Goal: Task Accomplishment & Management: Manage account settings

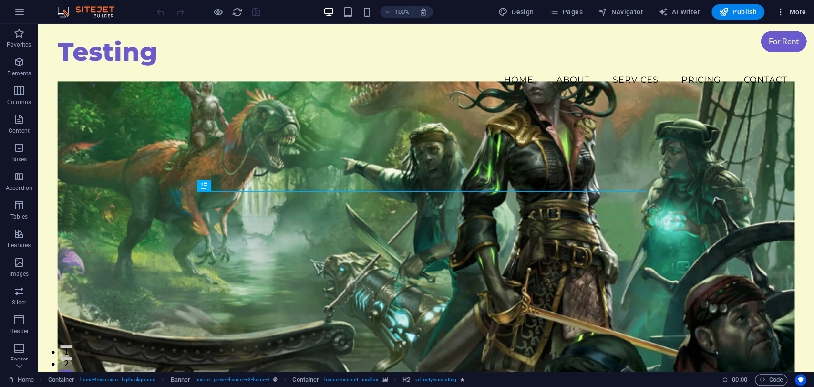
click at [782, 12] on icon "button" at bounding box center [781, 12] width 10 height 10
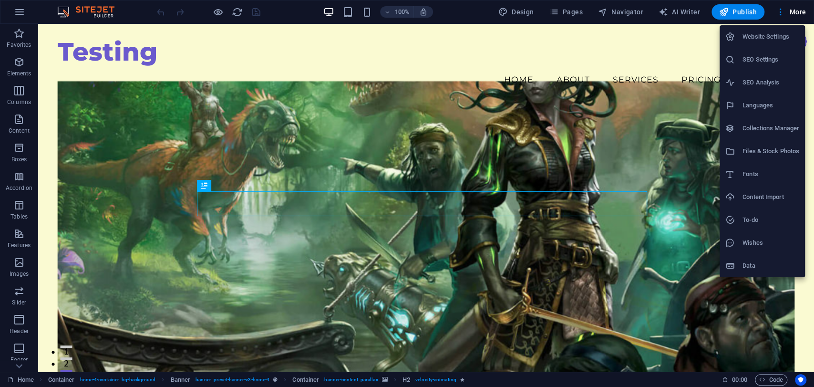
click at [771, 60] on h6 "SEO Settings" at bounding box center [770, 59] width 57 height 11
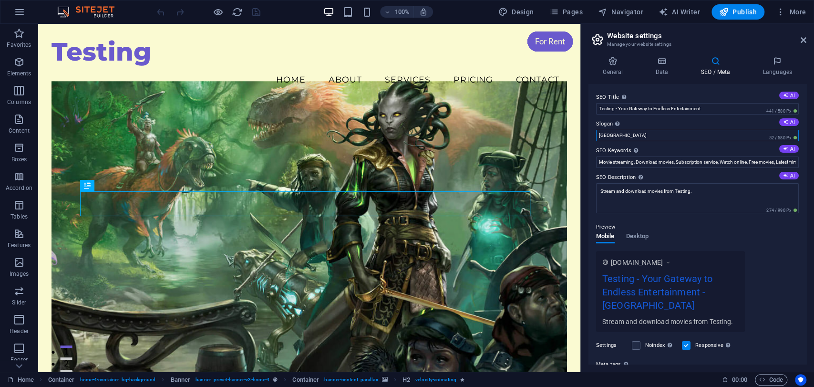
click at [631, 135] on input "[GEOGRAPHIC_DATA]" at bounding box center [697, 135] width 203 height 11
click at [639, 230] on div "Preview" at bounding box center [697, 226] width 203 height 11
click at [638, 235] on span "Desktop" at bounding box center [637, 236] width 23 height 13
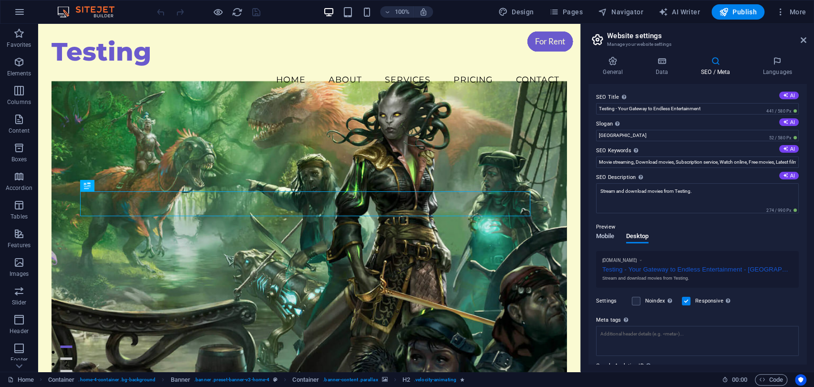
click at [605, 237] on span "Mobile" at bounding box center [605, 236] width 19 height 13
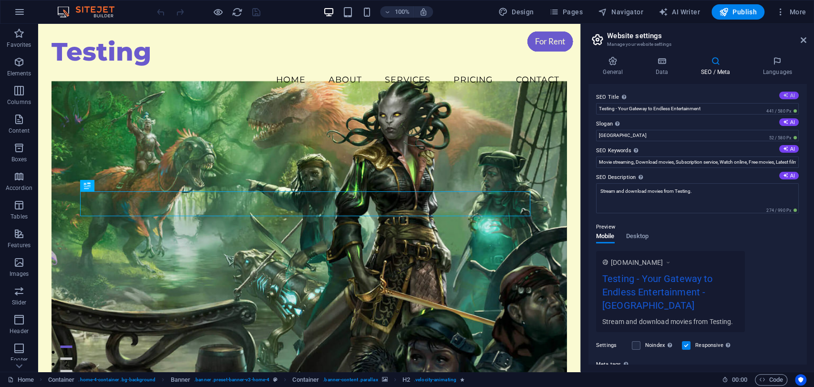
click at [786, 94] on button "AI" at bounding box center [789, 96] width 20 height 8
type input "Ultimate Streaming Experience"
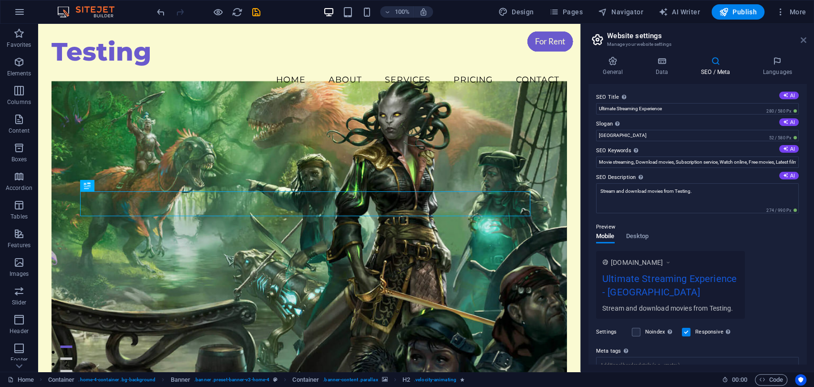
click at [803, 40] on icon at bounding box center [804, 40] width 6 height 8
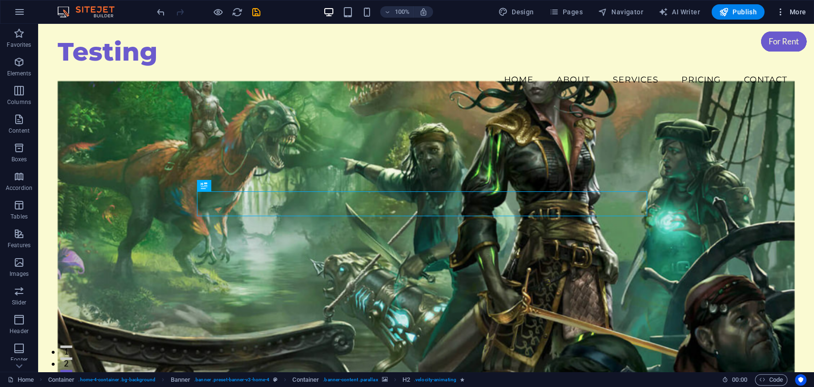
click at [780, 9] on icon "button" at bounding box center [781, 12] width 10 height 10
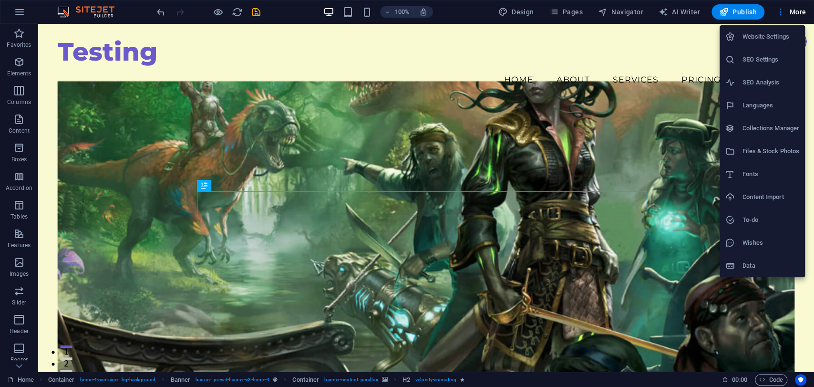
click at [763, 67] on li "SEO Settings" at bounding box center [762, 59] width 85 height 23
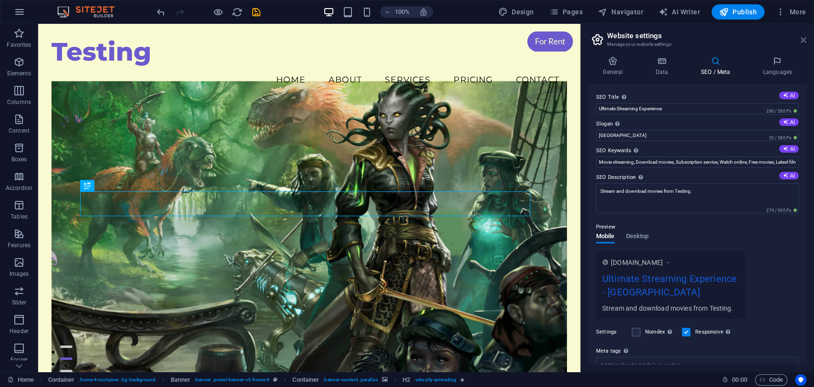
click at [801, 37] on icon at bounding box center [804, 40] width 6 height 8
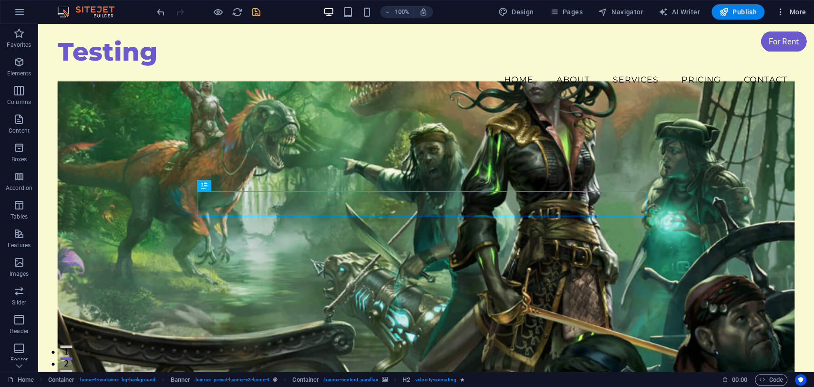
click at [784, 16] on icon "button" at bounding box center [781, 12] width 10 height 10
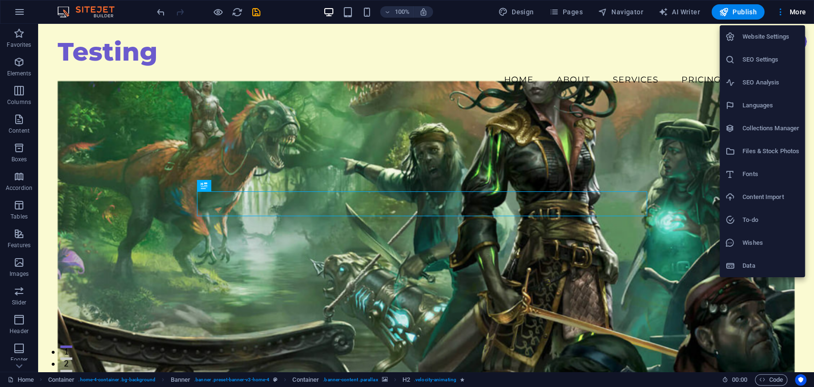
click at [763, 56] on h6 "SEO Settings" at bounding box center [770, 59] width 57 height 11
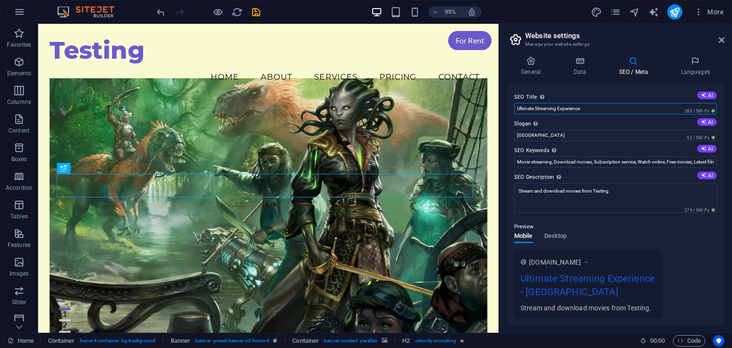
drag, startPoint x: 599, startPoint y: 109, endPoint x: 513, endPoint y: 117, distance: 86.2
click at [513, 117] on div "SEO Title The title of your website - make it something that stands out in sear…" at bounding box center [616, 204] width 218 height 241
click at [628, 117] on div "SEO Title The title of your website - make it something that stands out in sear…" at bounding box center [616, 204] width 218 height 241
click at [706, 95] on button "AI" at bounding box center [708, 96] width 20 height 8
type input "Stream Movies in HD Now!"
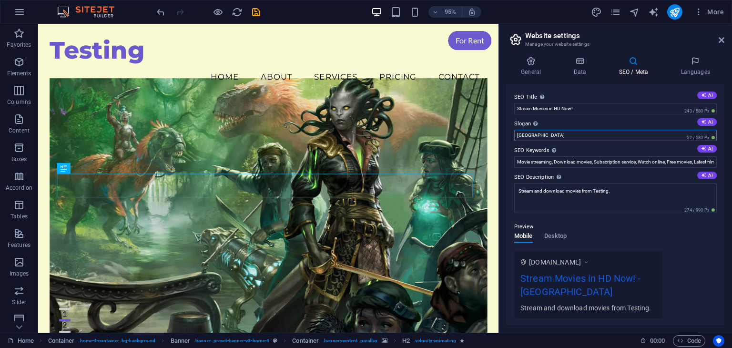
drag, startPoint x: 545, startPoint y: 137, endPoint x: 507, endPoint y: 136, distance: 38.2
click at [507, 136] on div "SEO Title The title of your website - make it something that stands out in sear…" at bounding box center [616, 204] width 218 height 241
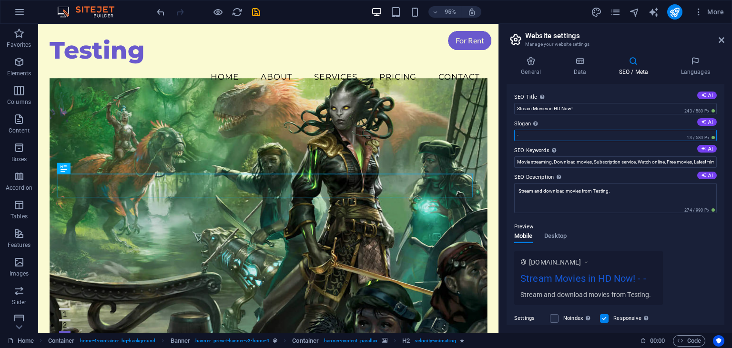
type input "-"
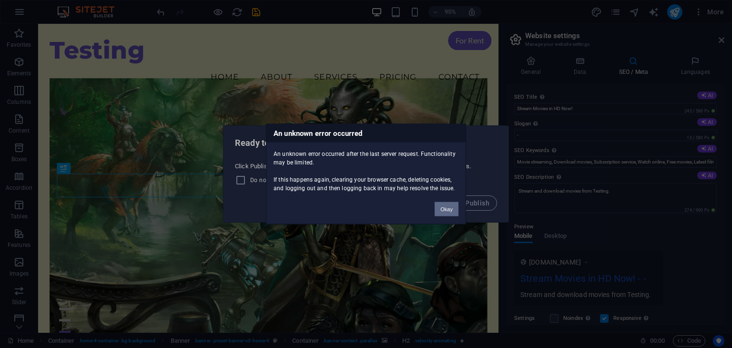
click at [452, 208] on button "Okay" at bounding box center [447, 209] width 24 height 14
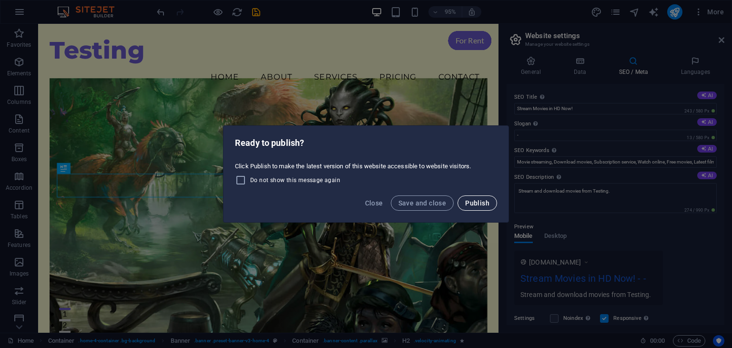
click at [476, 201] on span "Publish" at bounding box center [477, 203] width 24 height 8
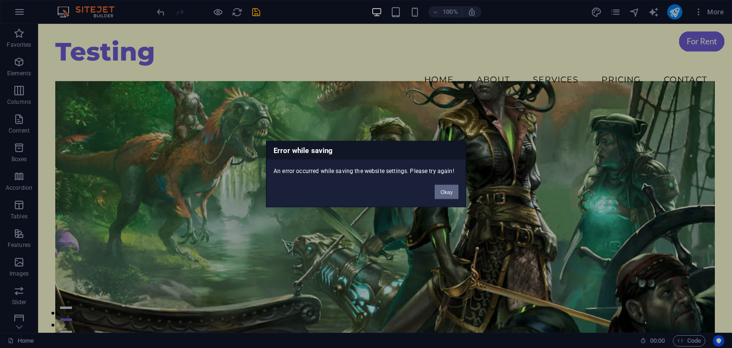
click at [446, 193] on button "Okay" at bounding box center [447, 192] width 24 height 14
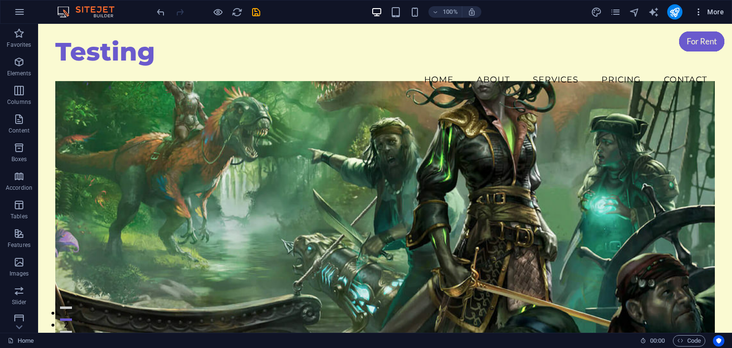
click at [698, 10] on icon "button" at bounding box center [699, 12] width 10 height 10
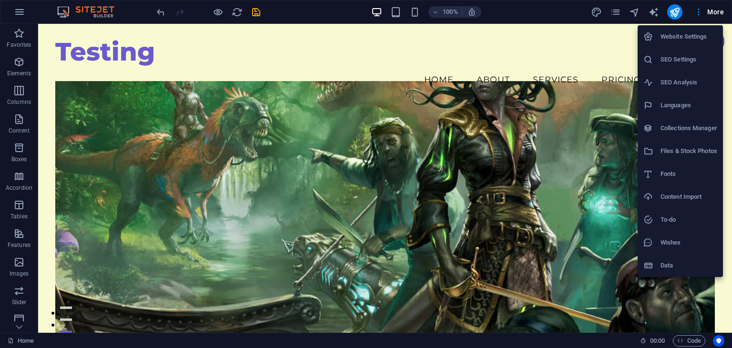
click at [683, 62] on h6 "SEO Settings" at bounding box center [689, 59] width 57 height 11
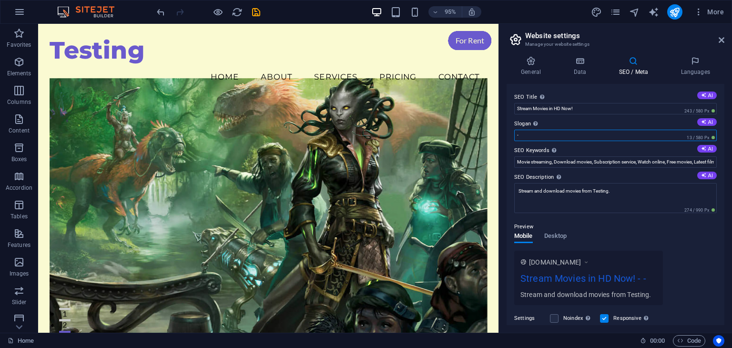
click at [565, 138] on input "-" at bounding box center [615, 135] width 203 height 11
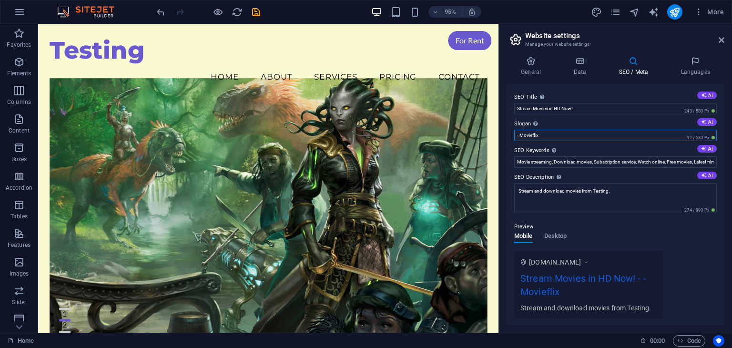
type input "- Movieflix"
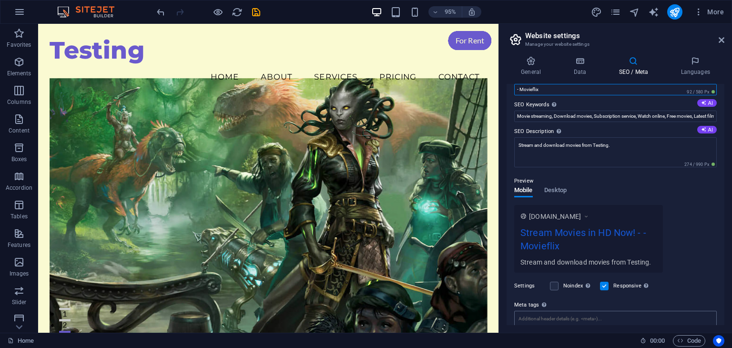
scroll to position [27, 0]
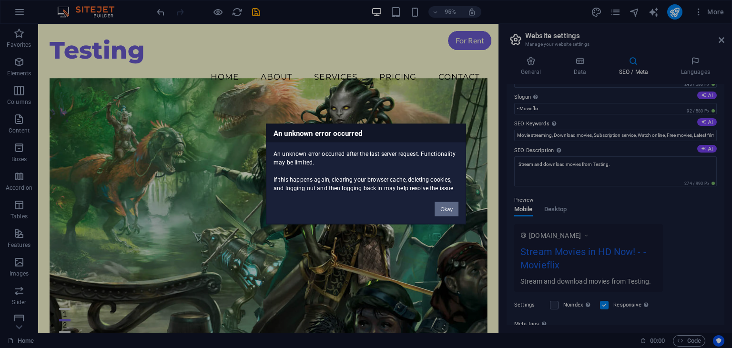
click at [446, 206] on button "Okay" at bounding box center [447, 209] width 24 height 14
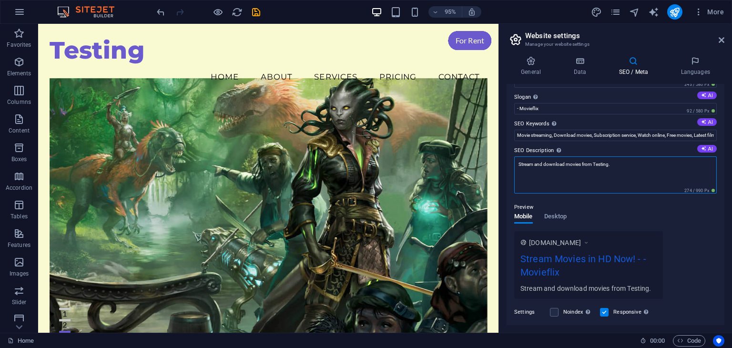
drag, startPoint x: 626, startPoint y: 165, endPoint x: 508, endPoint y: 171, distance: 118.4
click at [508, 171] on div "SEO Title The title of your website - make it something that stands out in sear…" at bounding box center [616, 204] width 218 height 241
click at [656, 168] on textarea "Stream and download movies from Testing." at bounding box center [615, 174] width 203 height 37
type textarea "Stream and download movies from Movieflix."
click at [721, 247] on div "SEO Title The title of your website - make it something that stands out in sear…" at bounding box center [616, 204] width 218 height 241
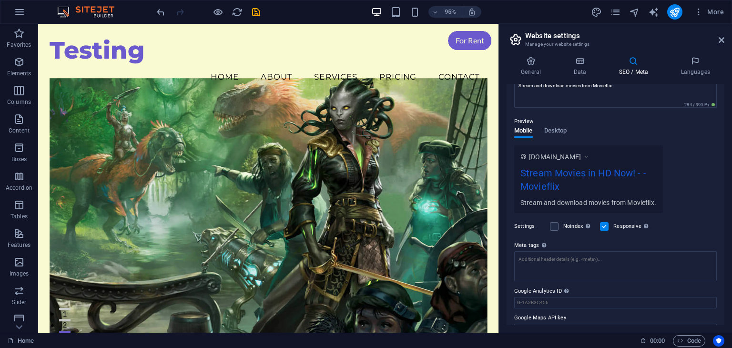
scroll to position [122, 0]
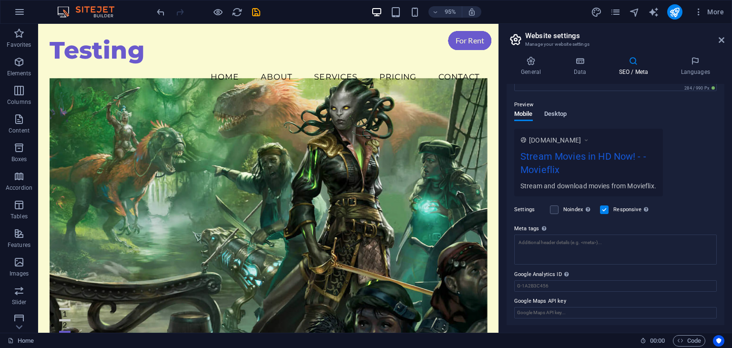
click at [555, 115] on span "Desktop" at bounding box center [556, 114] width 23 height 13
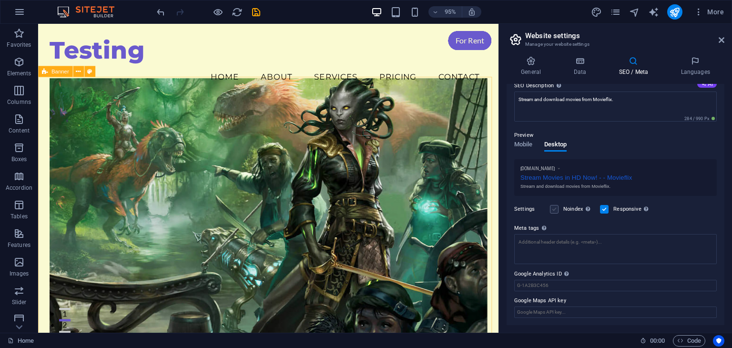
click at [552, 211] on label at bounding box center [554, 209] width 9 height 9
click at [0, 0] on input "Noindex Instruct search engines to exclude this website from search results." at bounding box center [0, 0] width 0 height 0
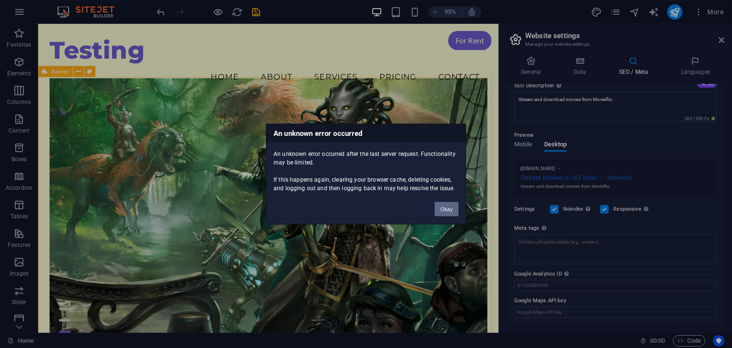
click at [445, 205] on button "Okay" at bounding box center [447, 209] width 24 height 14
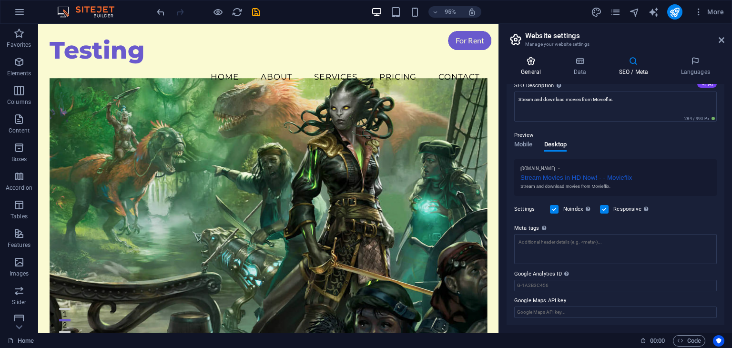
click at [530, 67] on h4 "General" at bounding box center [533, 66] width 52 height 20
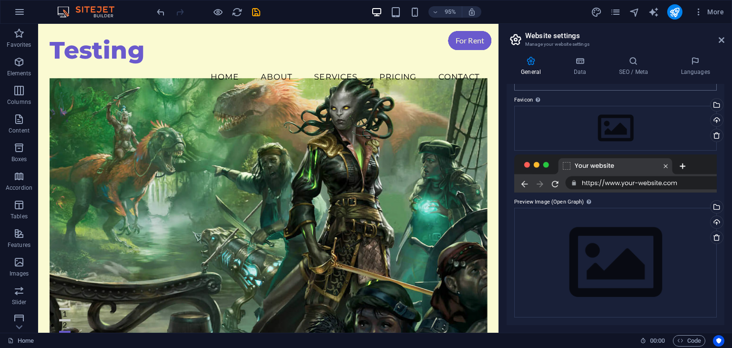
scroll to position [0, 0]
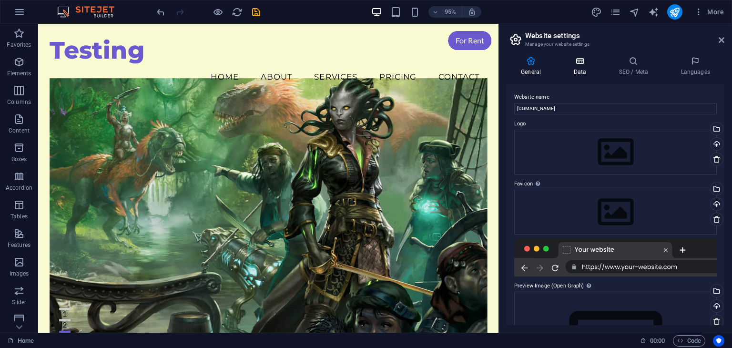
click at [578, 74] on h4 "Data" at bounding box center [581, 66] width 45 height 20
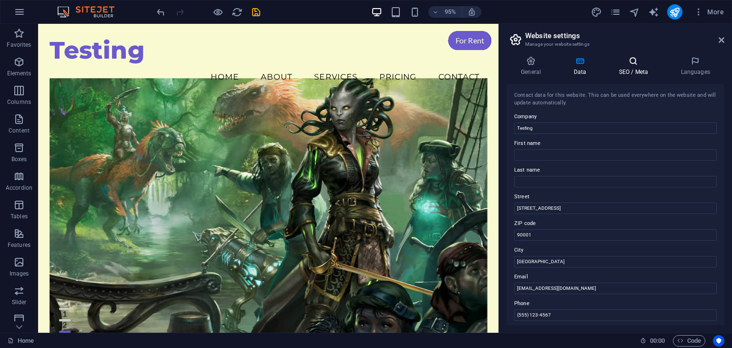
click at [633, 64] on icon at bounding box center [634, 61] width 58 height 10
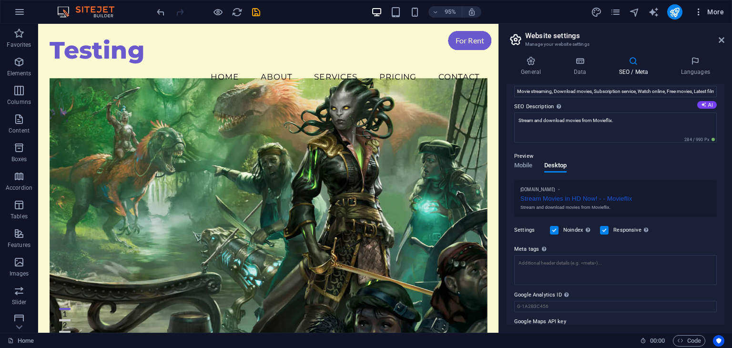
click at [702, 10] on icon "button" at bounding box center [699, 12] width 10 height 10
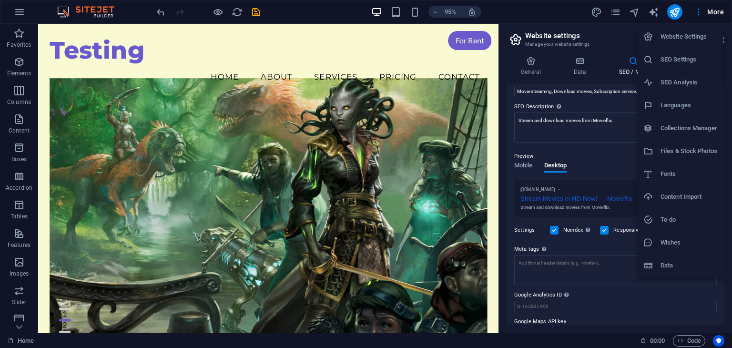
click at [650, 81] on icon at bounding box center [649, 83] width 10 height 10
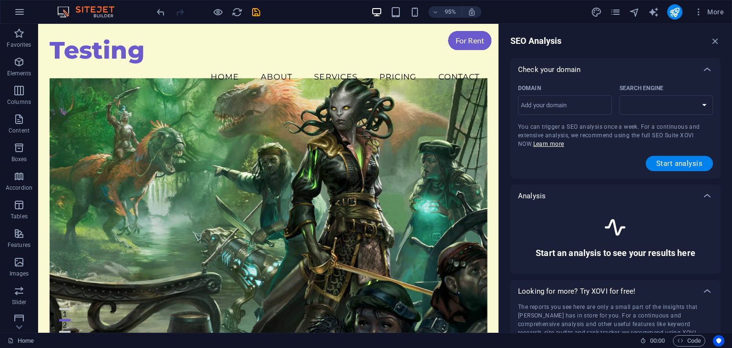
select select "[DOMAIN_NAME]"
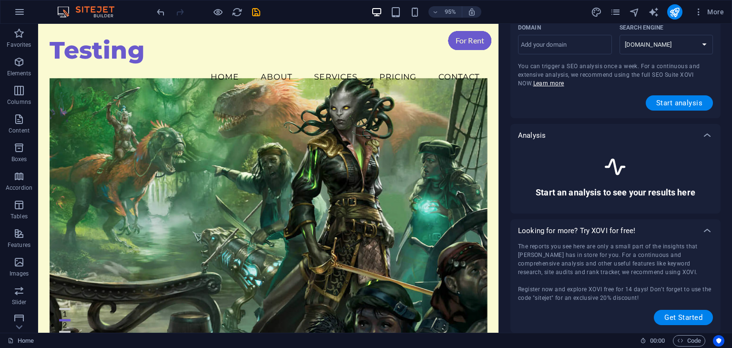
scroll to position [0, 0]
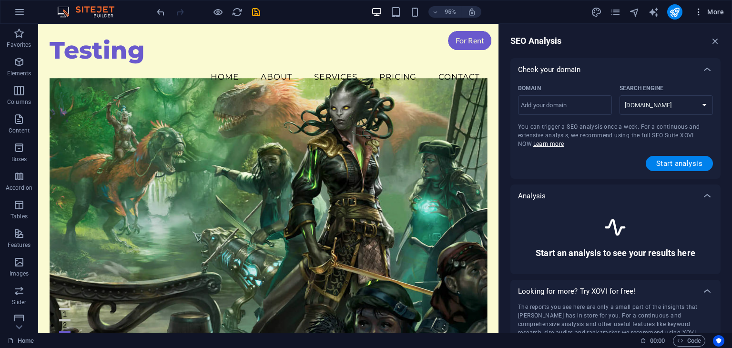
click at [697, 10] on icon "button" at bounding box center [699, 12] width 10 height 10
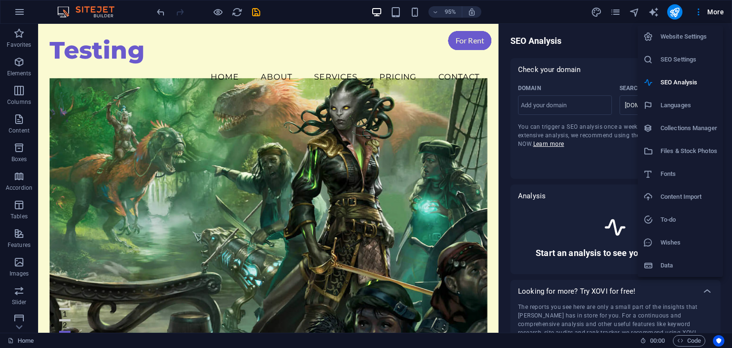
click at [682, 63] on h6 "SEO Settings" at bounding box center [689, 59] width 57 height 11
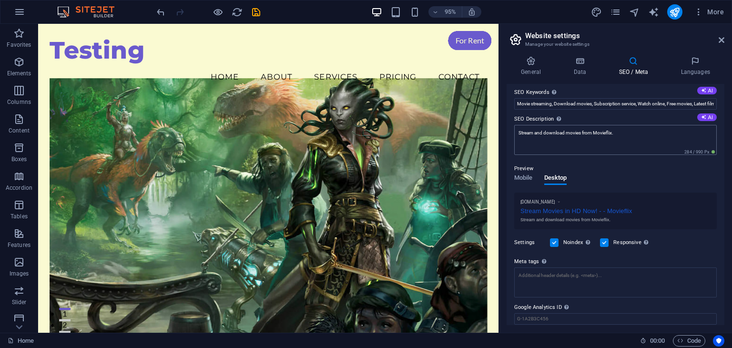
scroll to position [92, 0]
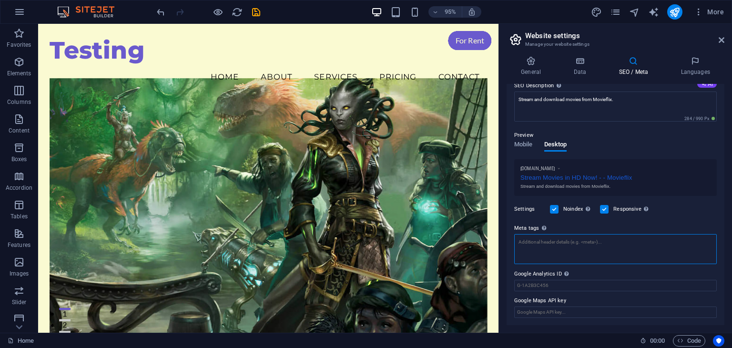
click at [550, 244] on textarea "Meta tags Enter HTML code here that will be placed inside the tags of your webs…" at bounding box center [615, 249] width 203 height 30
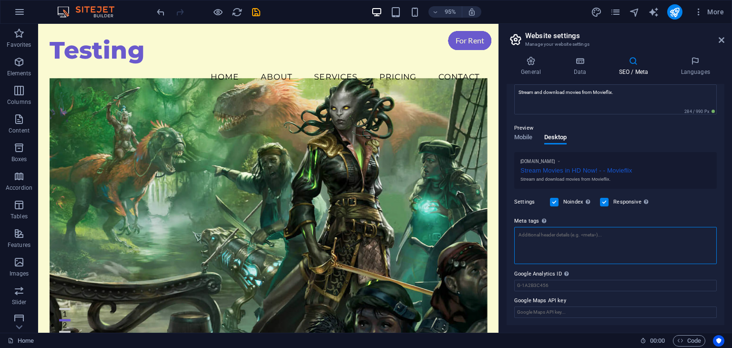
paste textarea "<!-- Meta Title --> <title>MovieFlix – Stream and Download Movies Online</title…"
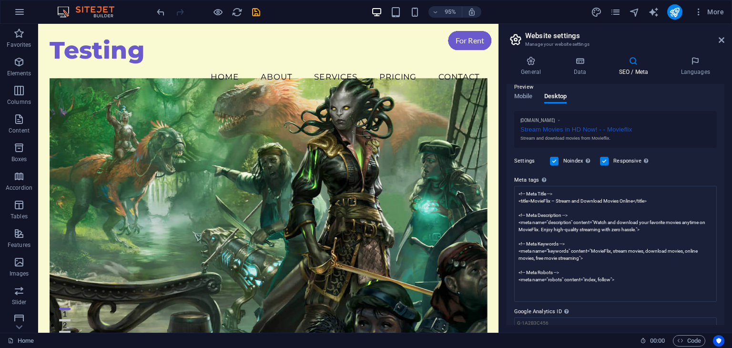
scroll to position [92, 0]
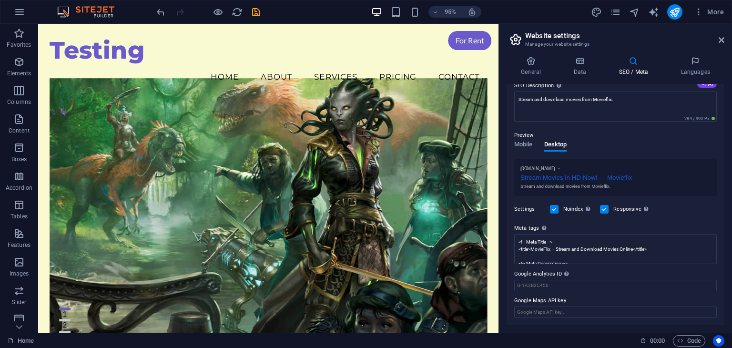
click at [680, 161] on div "SEO Title The title of your website - make it something that stands out in sear…" at bounding box center [616, 204] width 218 height 241
click at [528, 144] on span "Mobile" at bounding box center [523, 145] width 19 height 13
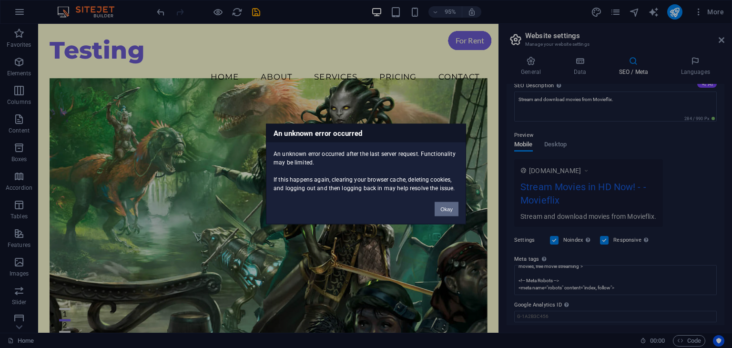
click at [440, 208] on button "Okay" at bounding box center [447, 209] width 24 height 14
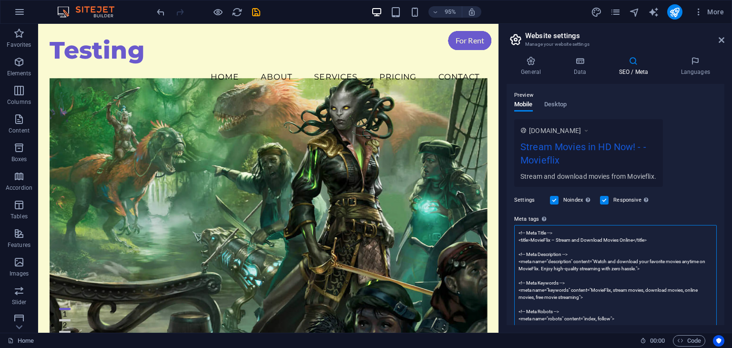
scroll to position [0, 0]
click at [551, 251] on textarea "<!-- Meta Title --> <title>MovieFlix – Stream and Download Movies Online</title…" at bounding box center [615, 283] width 203 height 116
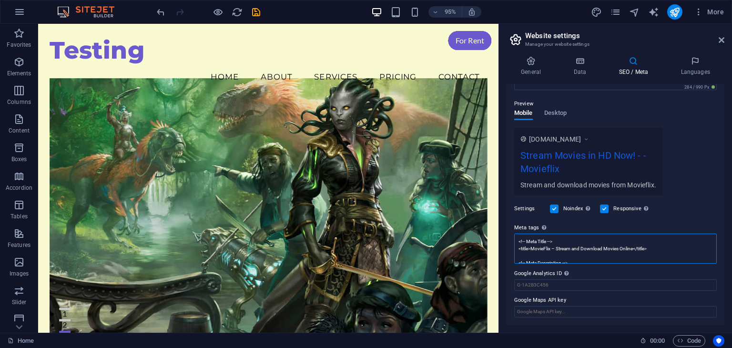
click at [618, 248] on textarea "<!-- Meta Title --> <title>MovieFlix – Stream and Download Movies Online</title…" at bounding box center [615, 249] width 203 height 30
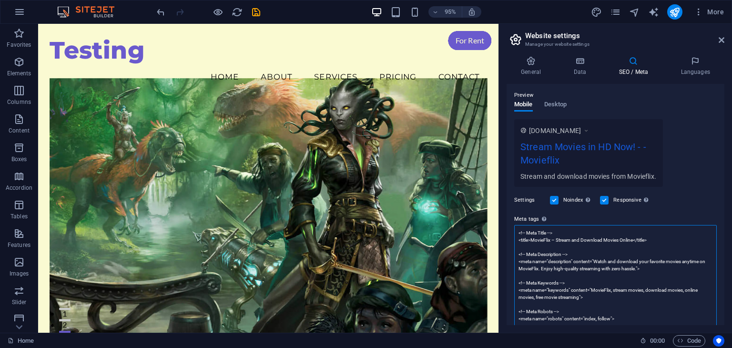
paste textarea "DOCTYPE html> <html lang="en"> <head> <meta charset="UTF-8"> <meta name="viewpo…"
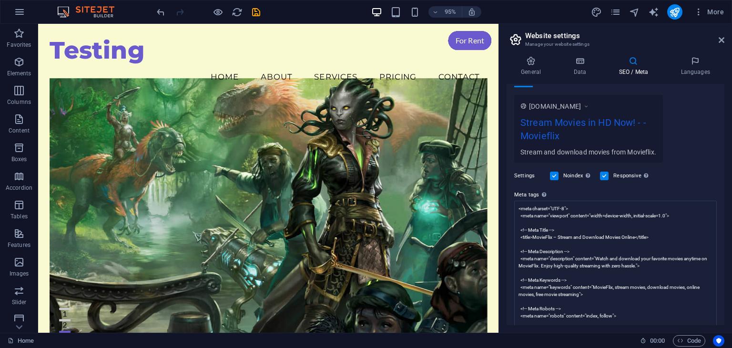
click at [675, 184] on body "Testing Home Favorites Elements Columns Content Boxes Accordion Tables Features…" at bounding box center [366, 174] width 732 height 348
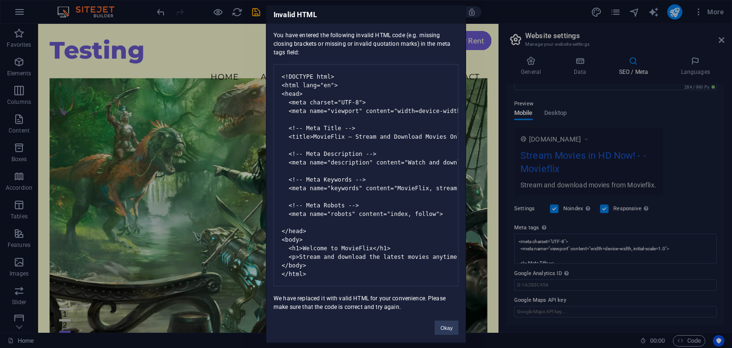
scroll to position [132, 0]
click at [442, 332] on button "Okay" at bounding box center [447, 328] width 24 height 14
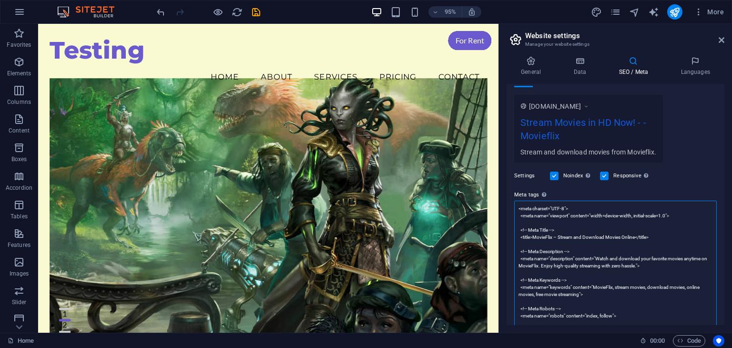
type textarea "<!-- Meta Title --> <title>MovieFlix – Stream and Download Movies Online</title…"
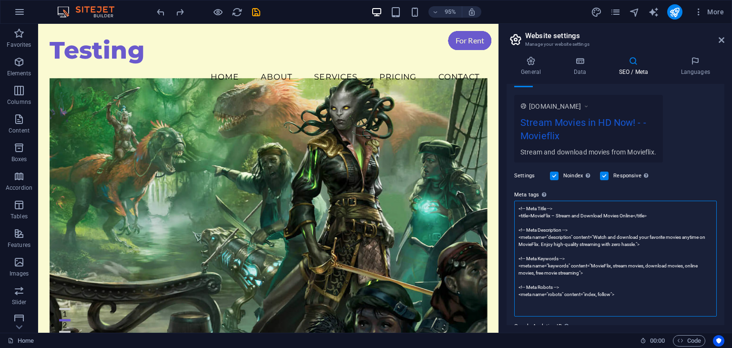
click at [669, 262] on textarea "<!-- Meta Title --> <title>MovieFlix – Stream and Download Movies Online</title…" at bounding box center [615, 259] width 203 height 116
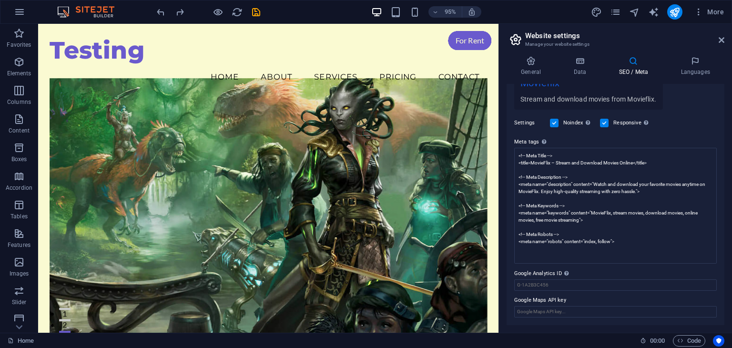
scroll to position [132, 0]
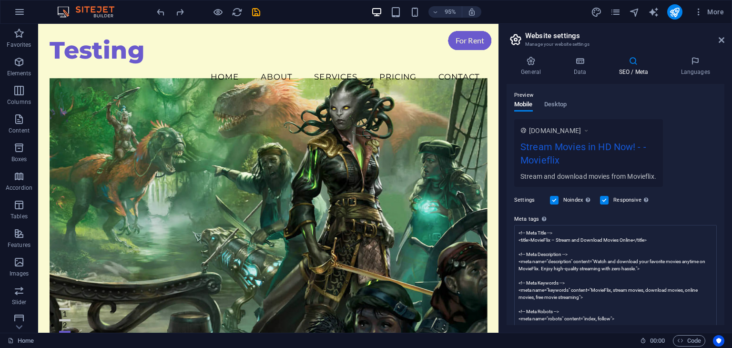
click at [627, 345] on label "Google Analytics ID Please only add the Google Analytics ID. We automatically i…" at bounding box center [615, 350] width 203 height 11
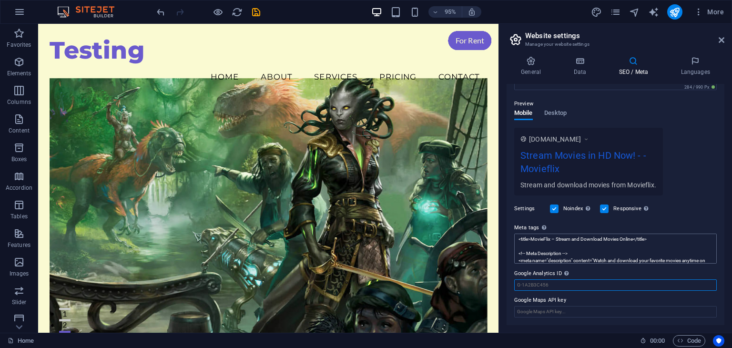
scroll to position [0, 0]
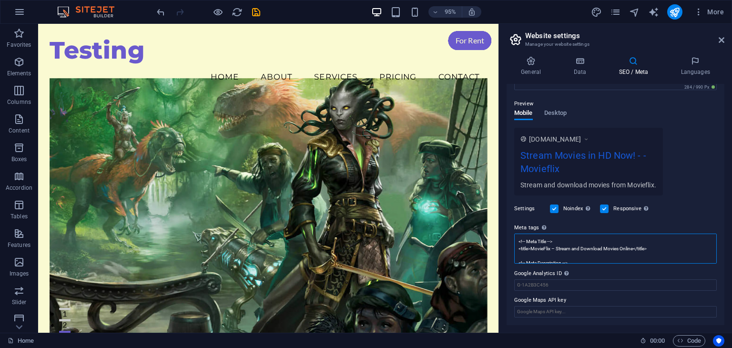
click at [702, 246] on textarea "<!-- Meta Title --> <title>MovieFlix – Stream and Download Movies Online</title…" at bounding box center [615, 249] width 203 height 30
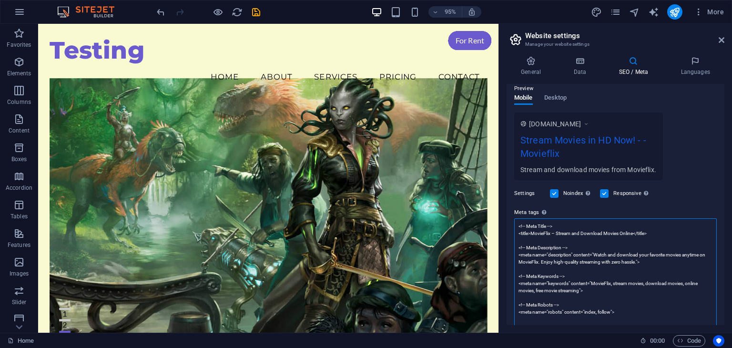
scroll to position [122, 0]
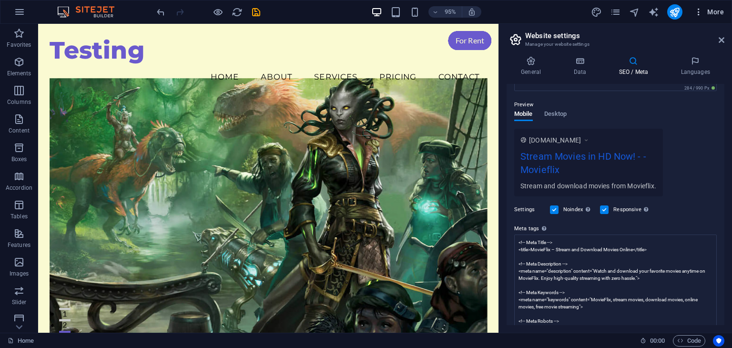
click at [703, 15] on icon "button" at bounding box center [699, 12] width 10 height 10
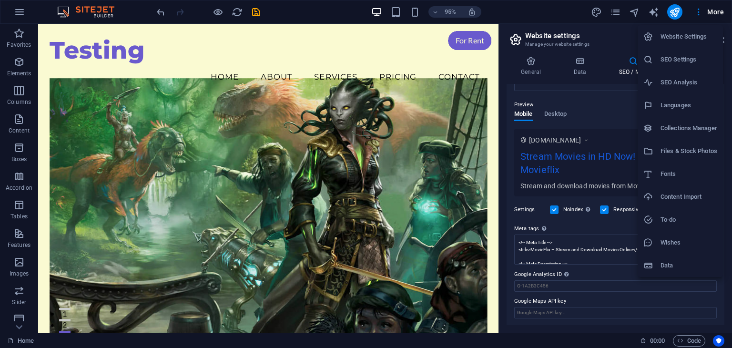
click at [685, 80] on h6 "SEO Analysis" at bounding box center [689, 82] width 57 height 11
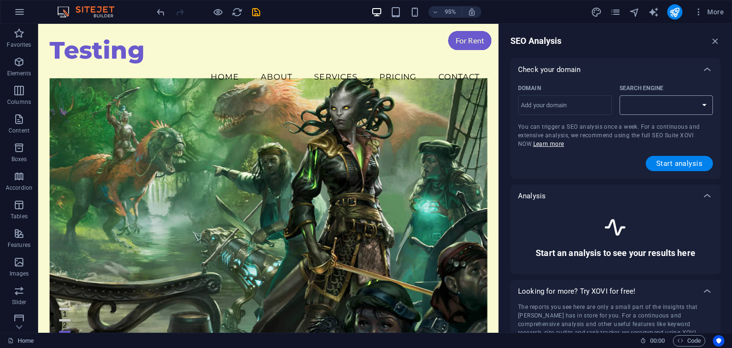
click at [669, 100] on select "Search Engine" at bounding box center [667, 105] width 94 height 20
select select "[DOMAIN_NAME]"
click at [586, 106] on input "Domain ​" at bounding box center [565, 105] width 94 height 15
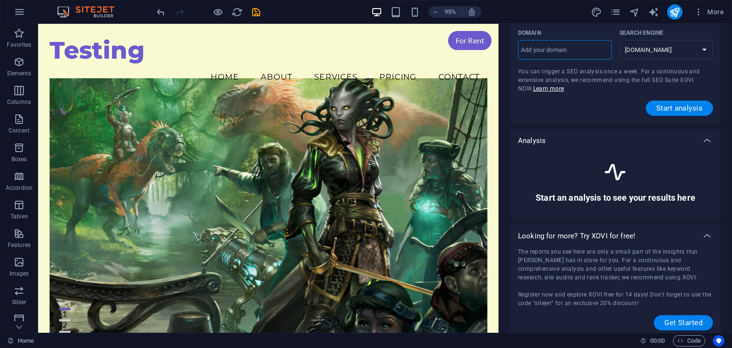
scroll to position [61, 0]
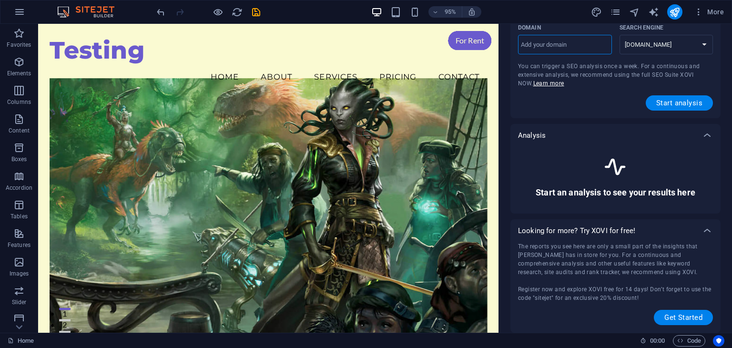
click at [543, 188] on h6 "Start an analysis to see your results here" at bounding box center [616, 192] width 160 height 11
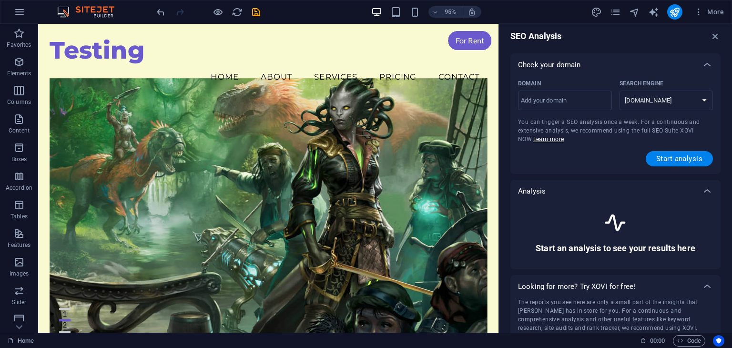
scroll to position [0, 0]
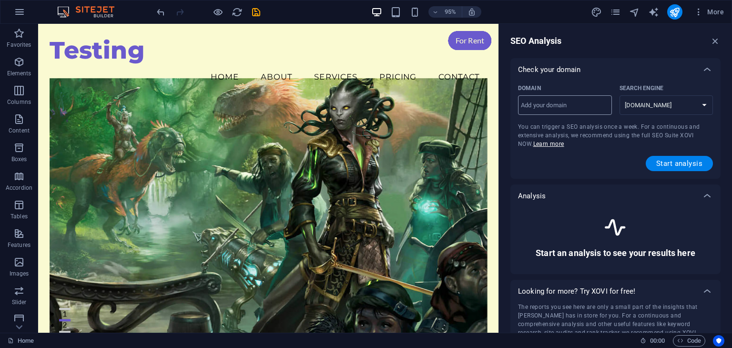
click at [571, 96] on div "​" at bounding box center [565, 105] width 94 height 20
click at [571, 98] on input "Domain ​" at bounding box center [565, 105] width 94 height 15
click at [643, 97] on select "[DOMAIN_NAME] [DOMAIN_NAME] [DOMAIN_NAME] [DOMAIN_NAME] [DOMAIN_NAME] [DOMAIN_N…" at bounding box center [667, 105] width 94 height 20
click at [599, 104] on input "Domain ​" at bounding box center [565, 105] width 94 height 15
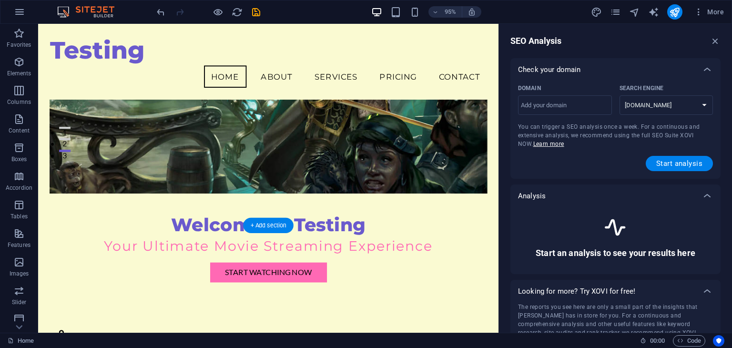
scroll to position [95, 0]
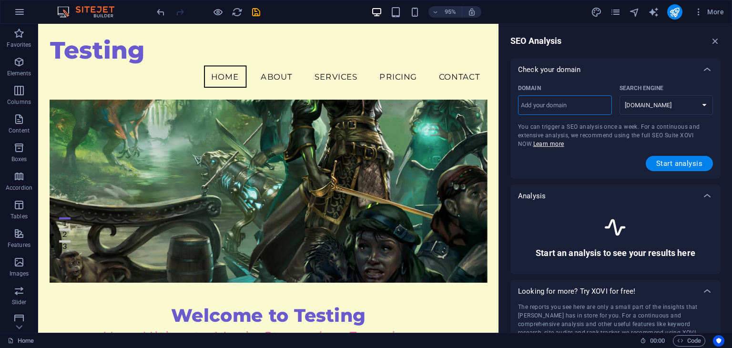
click at [555, 100] on input "Domain ​" at bounding box center [565, 105] width 94 height 15
type input "[DOMAIN_NAME]"
select select "[DOMAIN_NAME]"
type input "[DOMAIN_NAME]"
select select "[DOMAIN_NAME]"
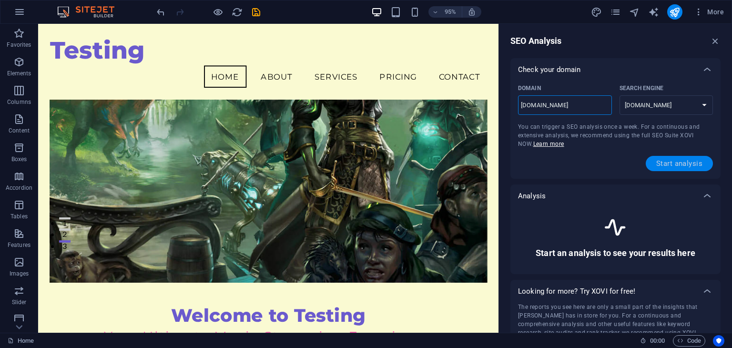
type input "[DOMAIN_NAME]"
click at [684, 168] on button "Start analysis" at bounding box center [679, 163] width 67 height 15
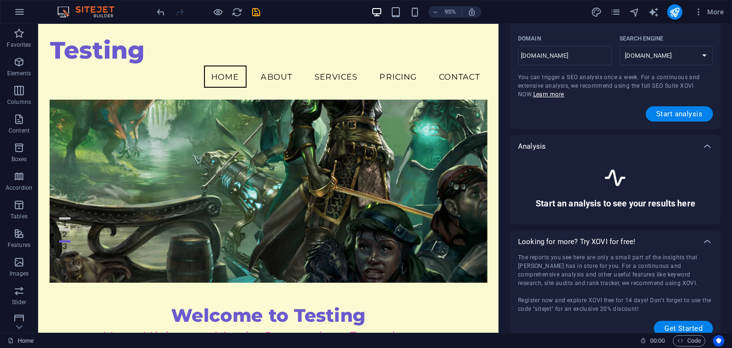
scroll to position [61, 0]
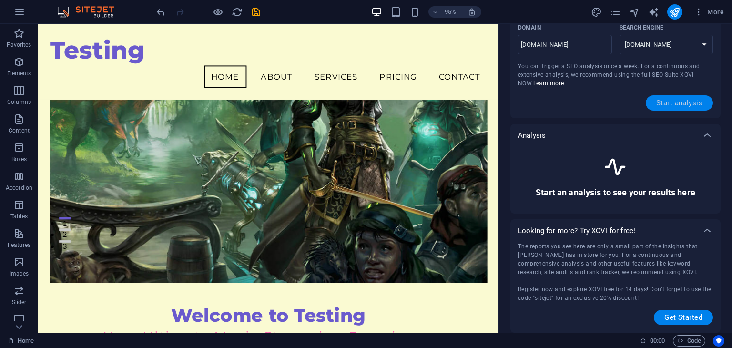
click at [674, 102] on span "Start analysis" at bounding box center [680, 103] width 46 height 8
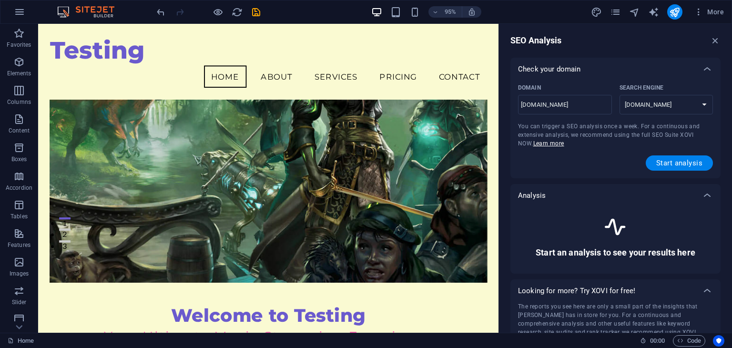
scroll to position [0, 0]
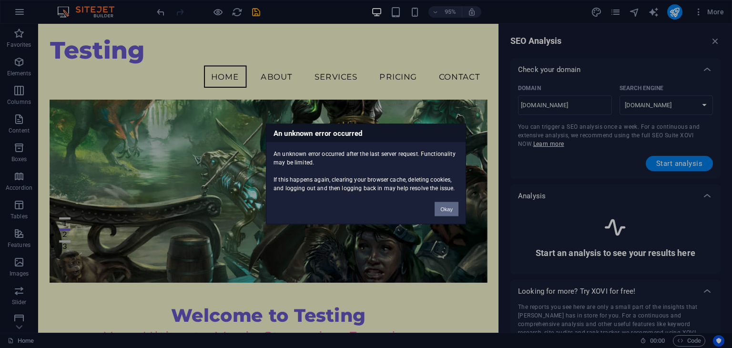
click at [452, 212] on button "Okay" at bounding box center [447, 209] width 24 height 14
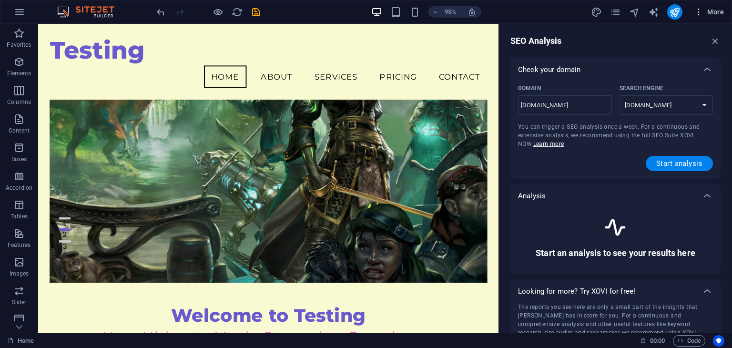
click at [710, 16] on span "More" at bounding box center [709, 12] width 30 height 10
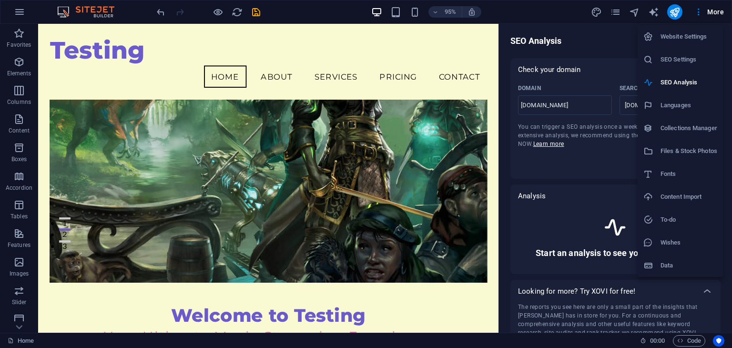
click at [687, 67] on li "SEO Settings" at bounding box center [680, 59] width 85 height 23
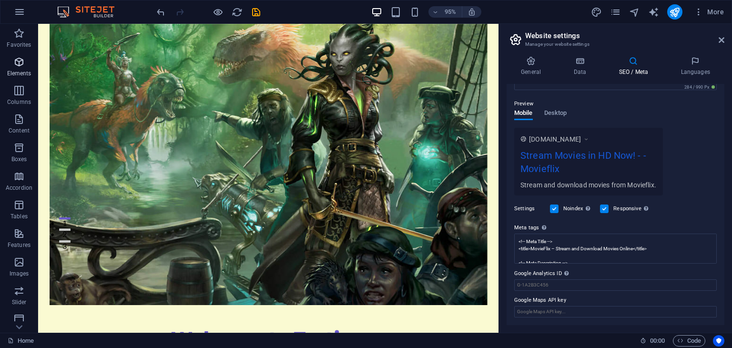
click at [21, 65] on icon "button" at bounding box center [18, 61] width 11 height 11
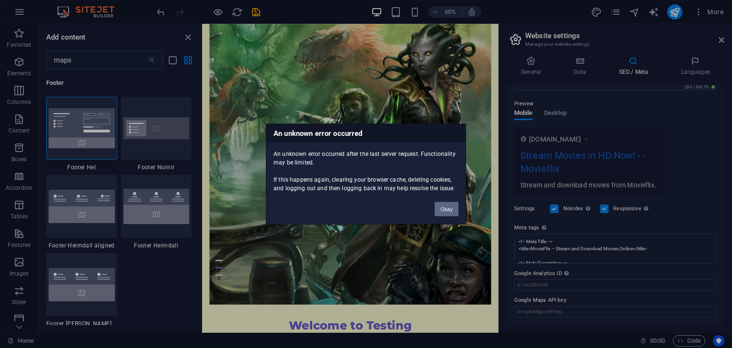
drag, startPoint x: 444, startPoint y: 207, endPoint x: 152, endPoint y: 310, distance: 309.7
click at [444, 207] on button "Okay" at bounding box center [447, 209] width 24 height 14
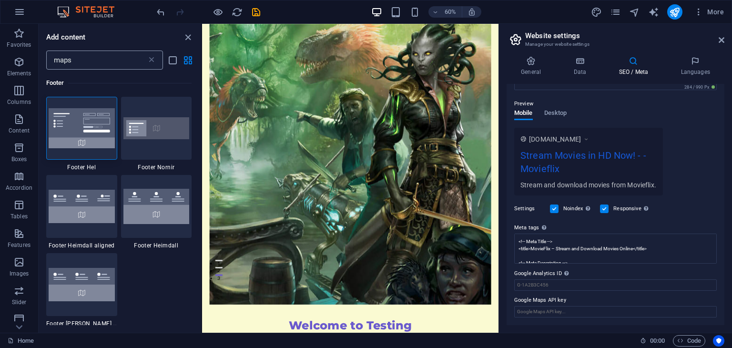
click at [92, 65] on input "maps" at bounding box center [96, 60] width 101 height 19
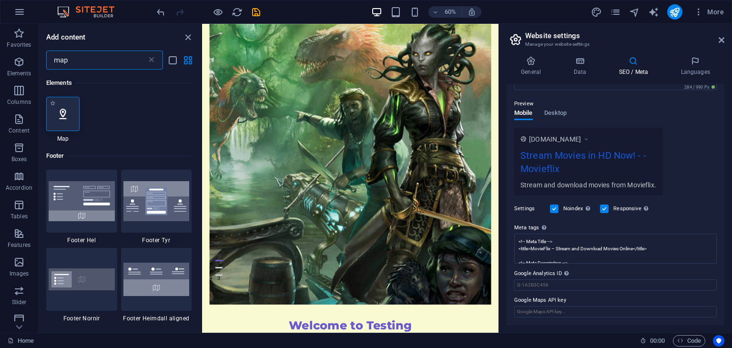
type input "map"
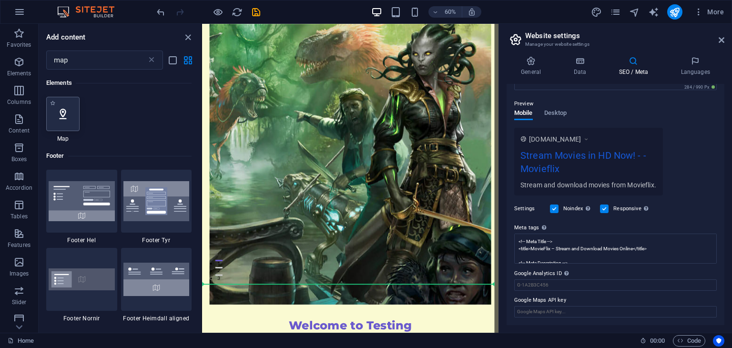
select select "1"
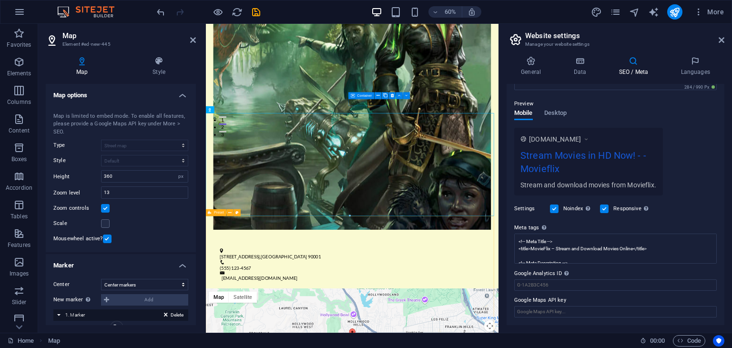
scroll to position [381, 0]
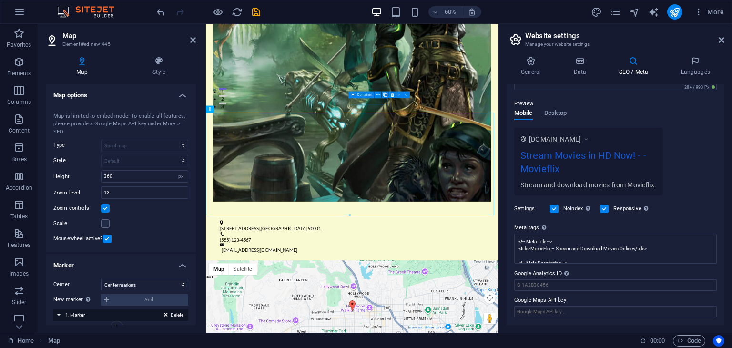
drag, startPoint x: 561, startPoint y: 272, endPoint x: 527, endPoint y: 272, distance: 33.4
click at [527, 272] on label "Google Analytics ID Please only add the Google Analytics ID. We automatically i…" at bounding box center [615, 273] width 203 height 11
click at [527, 279] on input "Google Analytics ID Please only add the Google Analytics ID. We automatically i…" at bounding box center [615, 284] width 203 height 11
drag, startPoint x: 514, startPoint y: 273, endPoint x: 537, endPoint y: 273, distance: 22.4
click at [537, 273] on label "Google Analytics ID Please only add the Google Analytics ID. We automatically i…" at bounding box center [615, 273] width 203 height 11
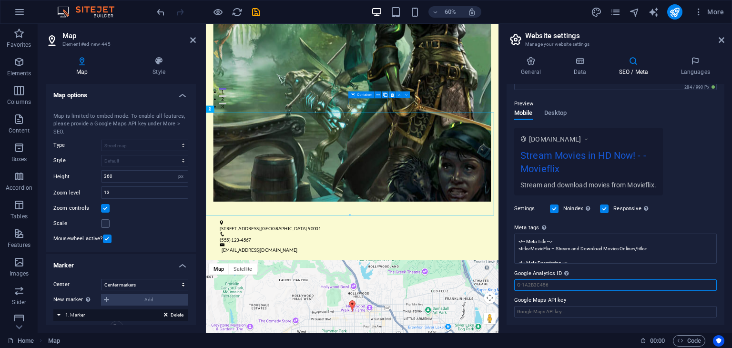
click at [537, 279] on input "Google Analytics ID Please only add the Google Analytics ID. We automatically i…" at bounding box center [615, 284] width 203 height 11
click at [539, 273] on label "Google Analytics ID Please only add the Google Analytics ID. We automatically i…" at bounding box center [615, 273] width 203 height 11
click at [539, 279] on input "Google Analytics ID Please only add the Google Analytics ID. We automatically i…" at bounding box center [615, 284] width 203 height 11
click at [514, 273] on div "SEO Title The title of your website - make it something that stands out in sear…" at bounding box center [616, 204] width 218 height 241
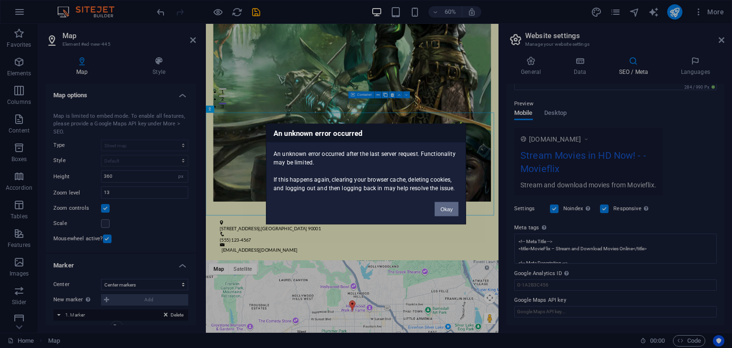
click at [452, 205] on button "Okay" at bounding box center [447, 209] width 24 height 14
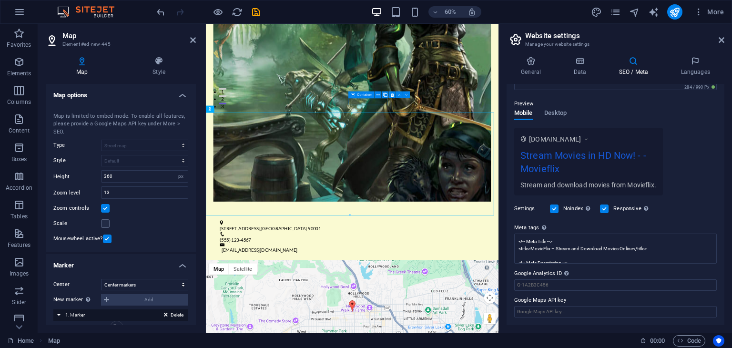
drag, startPoint x: 567, startPoint y: 299, endPoint x: 535, endPoint y: 299, distance: 31.9
click at [535, 299] on label "Google Maps API key" at bounding box center [615, 300] width 203 height 11
click at [535, 306] on input "Google Maps API key" at bounding box center [615, 311] width 203 height 11
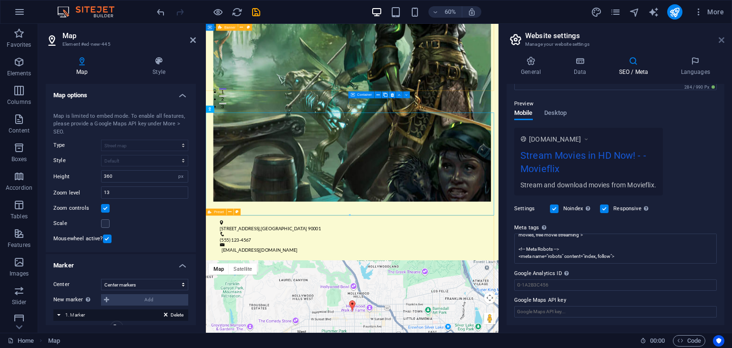
click at [721, 40] on icon at bounding box center [722, 40] width 6 height 8
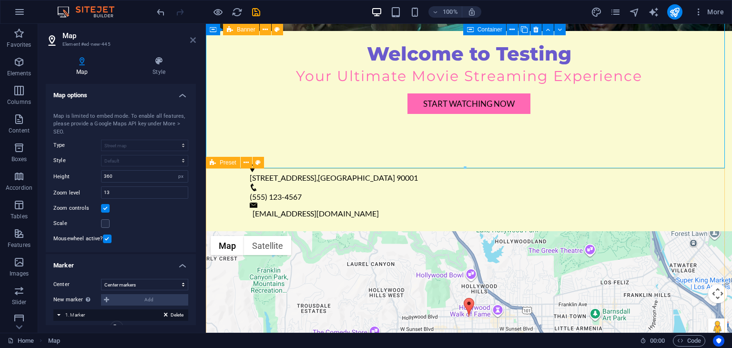
click at [191, 41] on icon at bounding box center [193, 40] width 6 height 8
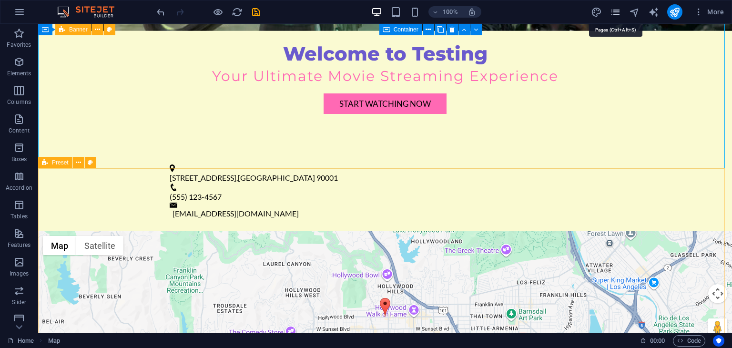
click at [614, 15] on icon "pages" at bounding box center [615, 12] width 11 height 11
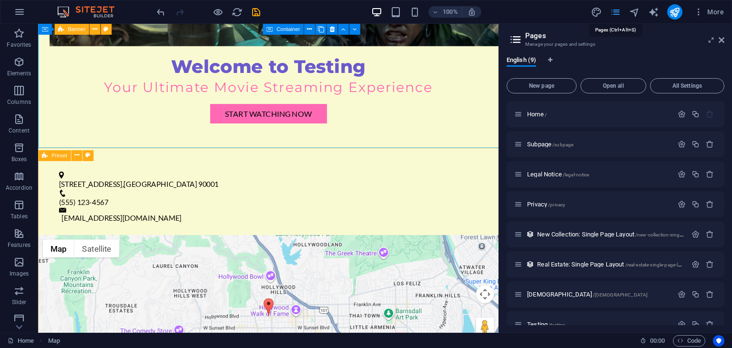
scroll to position [395, 0]
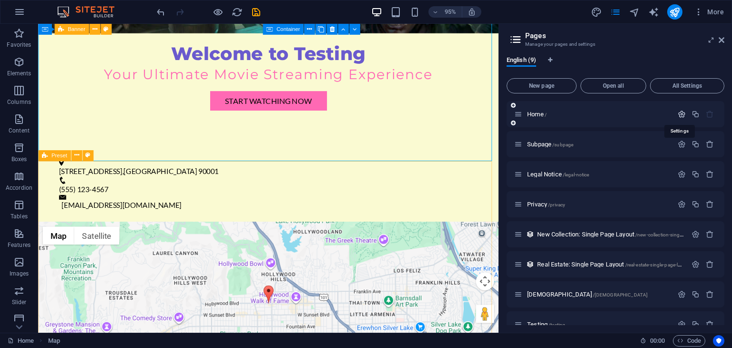
click at [681, 113] on icon "button" at bounding box center [682, 114] width 8 height 8
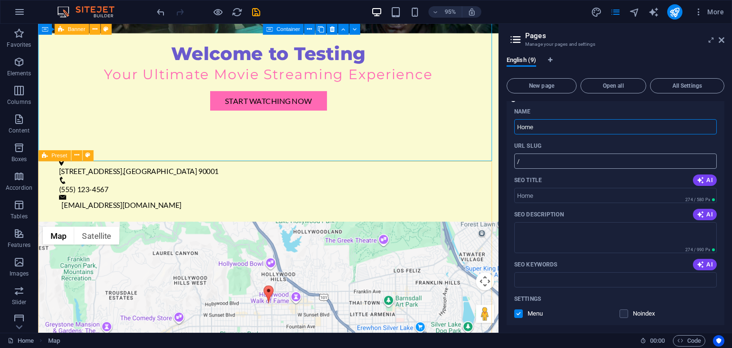
scroll to position [0, 0]
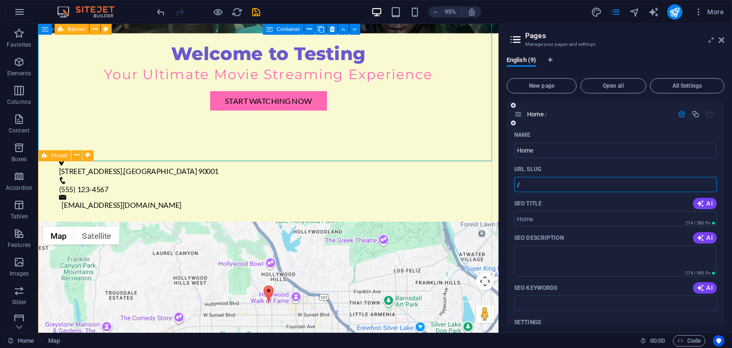
click at [557, 181] on input "/" at bounding box center [615, 184] width 203 height 15
click at [562, 132] on div "Name" at bounding box center [615, 134] width 203 height 15
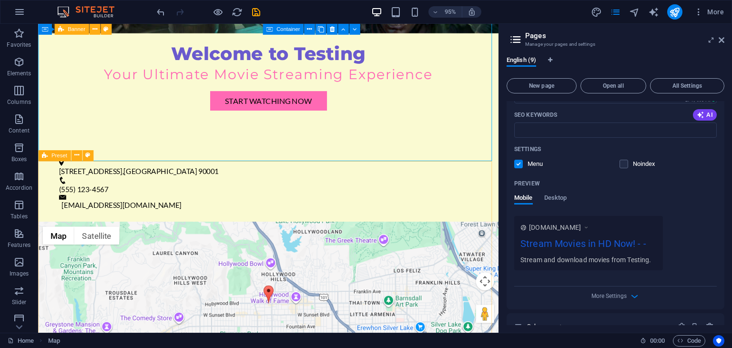
scroll to position [191, 0]
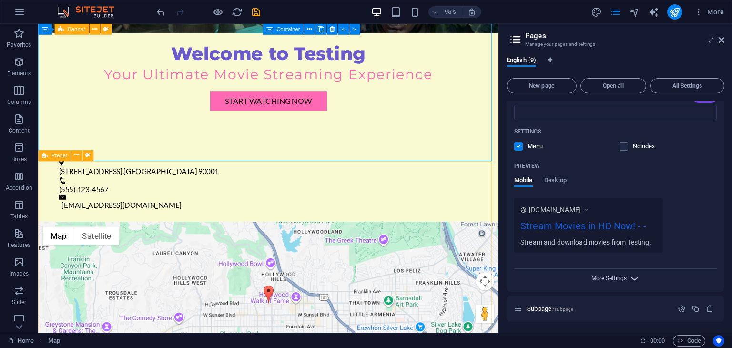
click at [620, 276] on span "More Settings" at bounding box center [609, 278] width 35 height 7
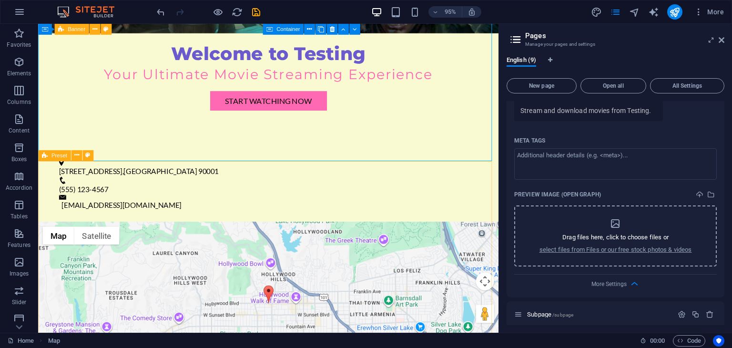
scroll to position [334, 0]
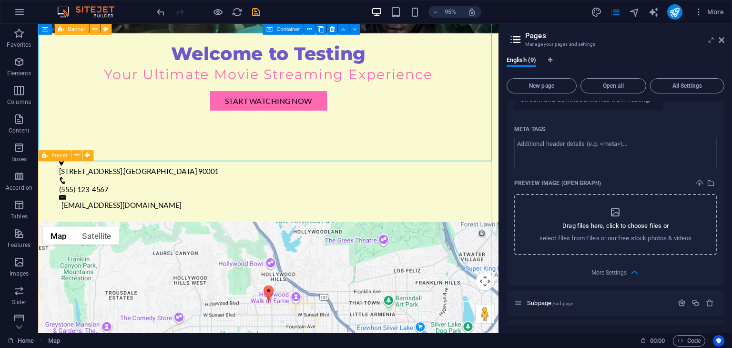
click at [593, 211] on div "Drag files here, click to choose files or select files from Files or our free s…" at bounding box center [616, 224] width 153 height 36
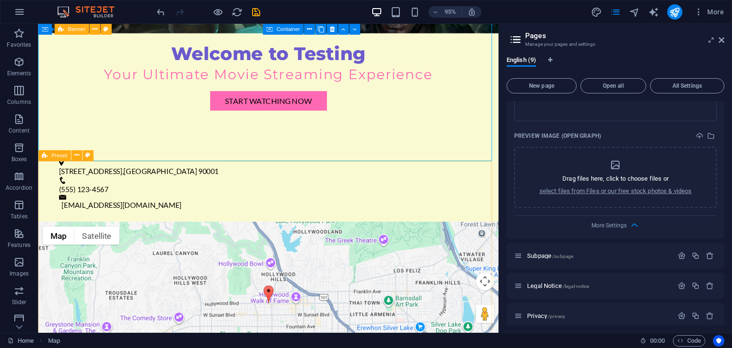
scroll to position [381, 0]
click at [697, 133] on icon "upload" at bounding box center [700, 136] width 8 height 8
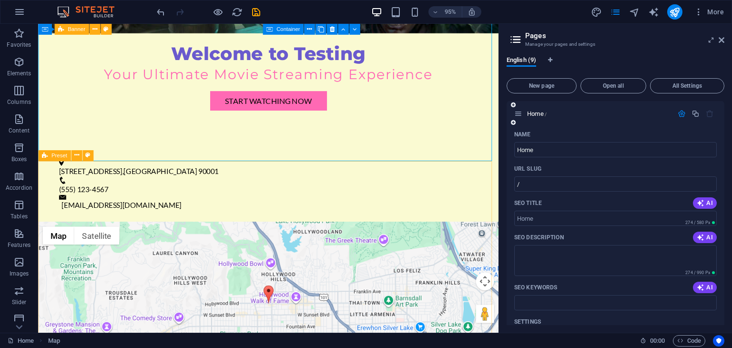
scroll to position [0, 0]
click at [724, 39] on icon at bounding box center [722, 40] width 6 height 8
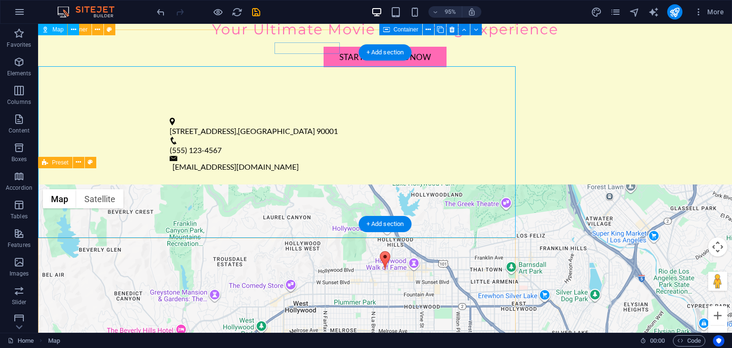
scroll to position [381, 0]
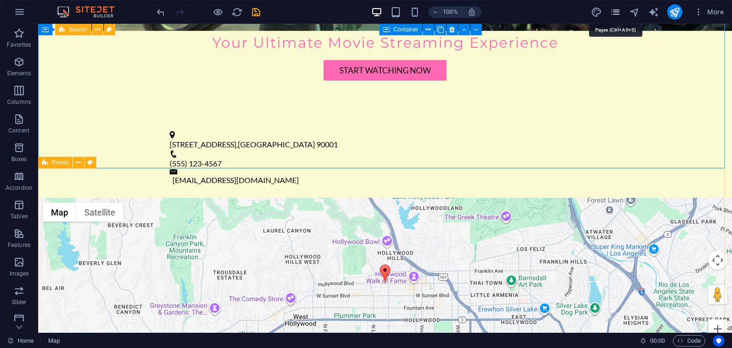
click at [616, 13] on icon "pages" at bounding box center [615, 12] width 11 height 11
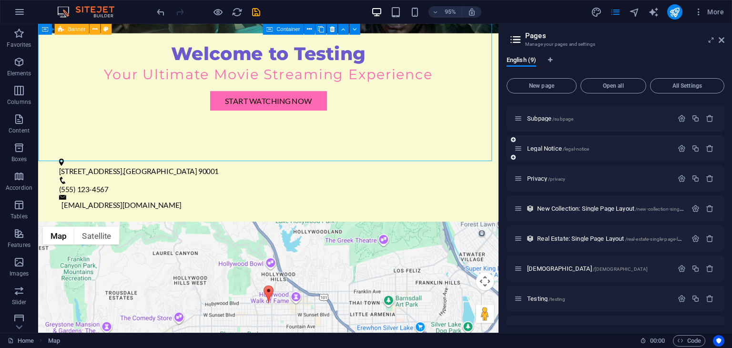
scroll to position [46, 0]
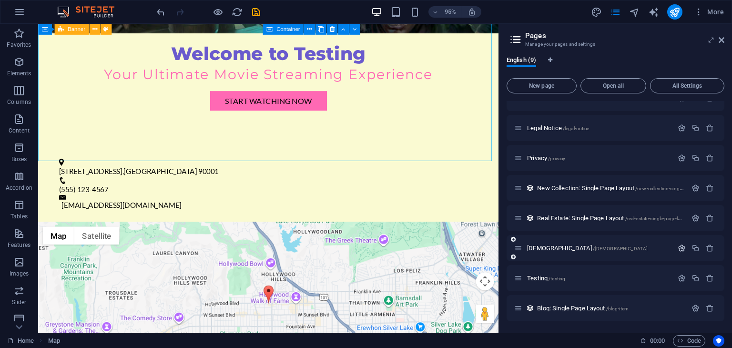
click at [680, 248] on icon "button" at bounding box center [682, 248] width 8 height 8
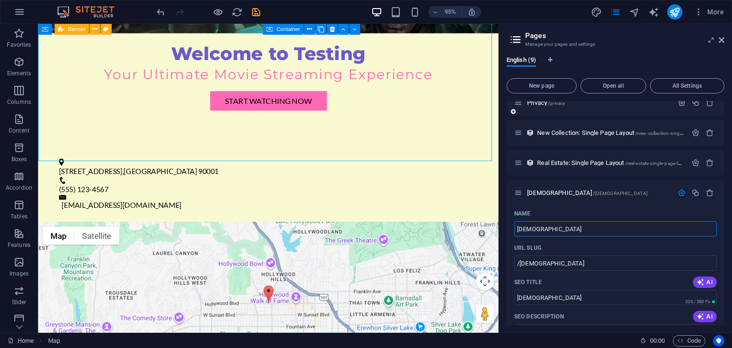
scroll to position [143, 0]
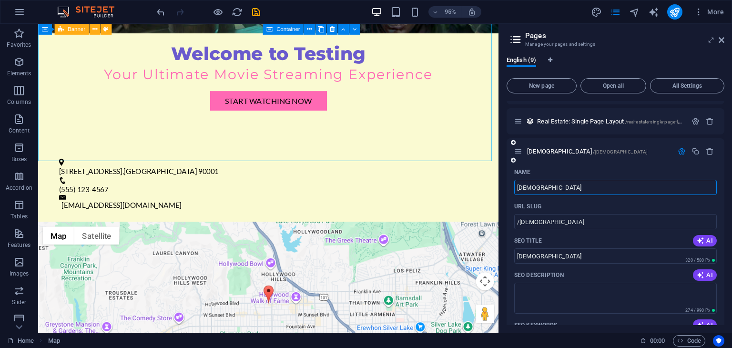
click at [678, 152] on icon "button" at bounding box center [682, 151] width 8 height 8
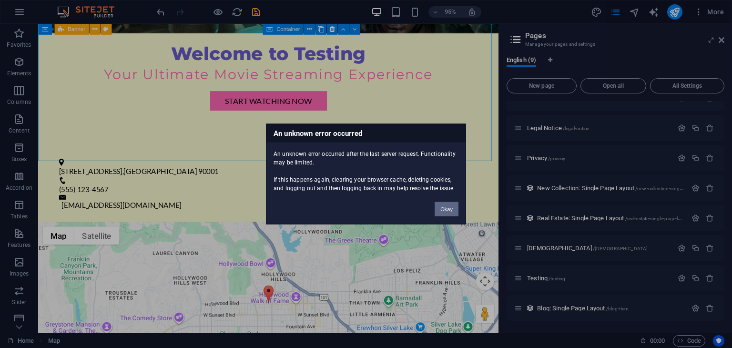
click at [447, 212] on button "Okay" at bounding box center [447, 209] width 24 height 14
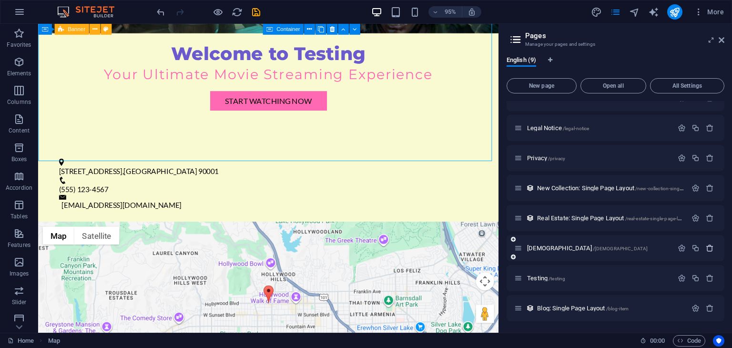
click at [708, 247] on icon "button" at bounding box center [710, 248] width 8 height 8
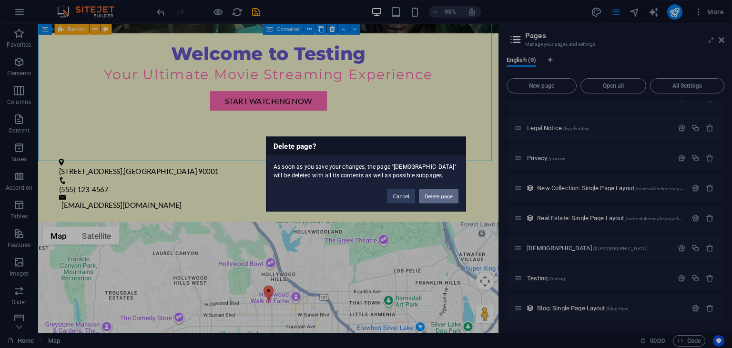
click at [439, 198] on button "Delete page" at bounding box center [439, 196] width 40 height 14
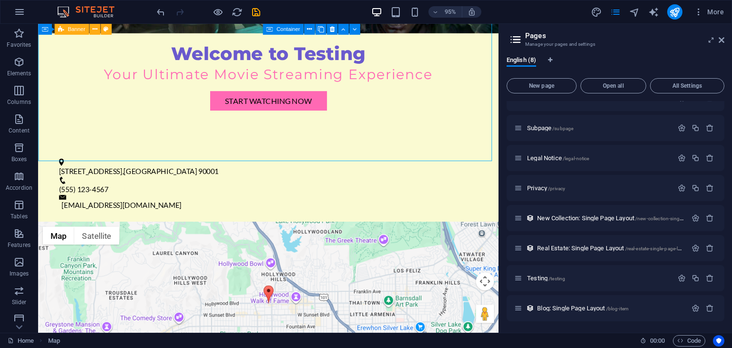
scroll to position [16, 0]
click at [678, 278] on icon "button" at bounding box center [682, 278] width 8 height 8
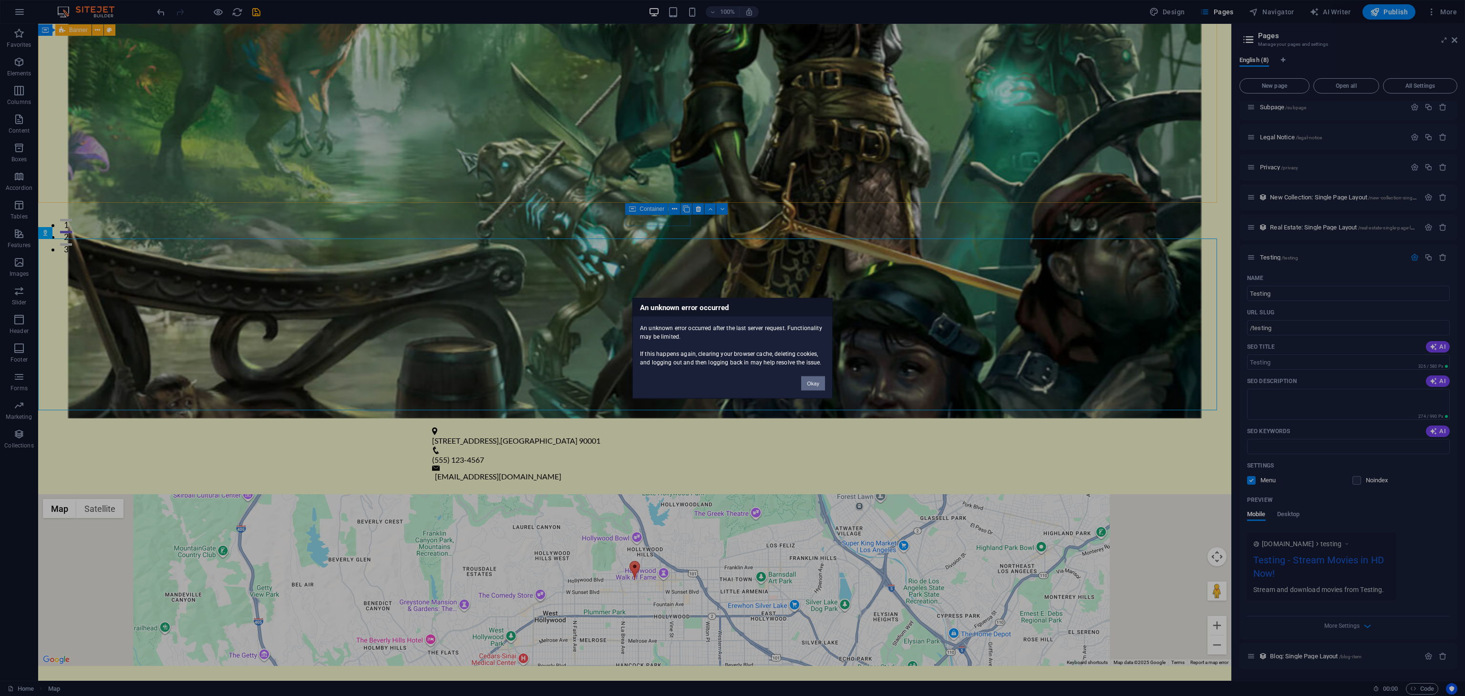
scroll to position [435, 0]
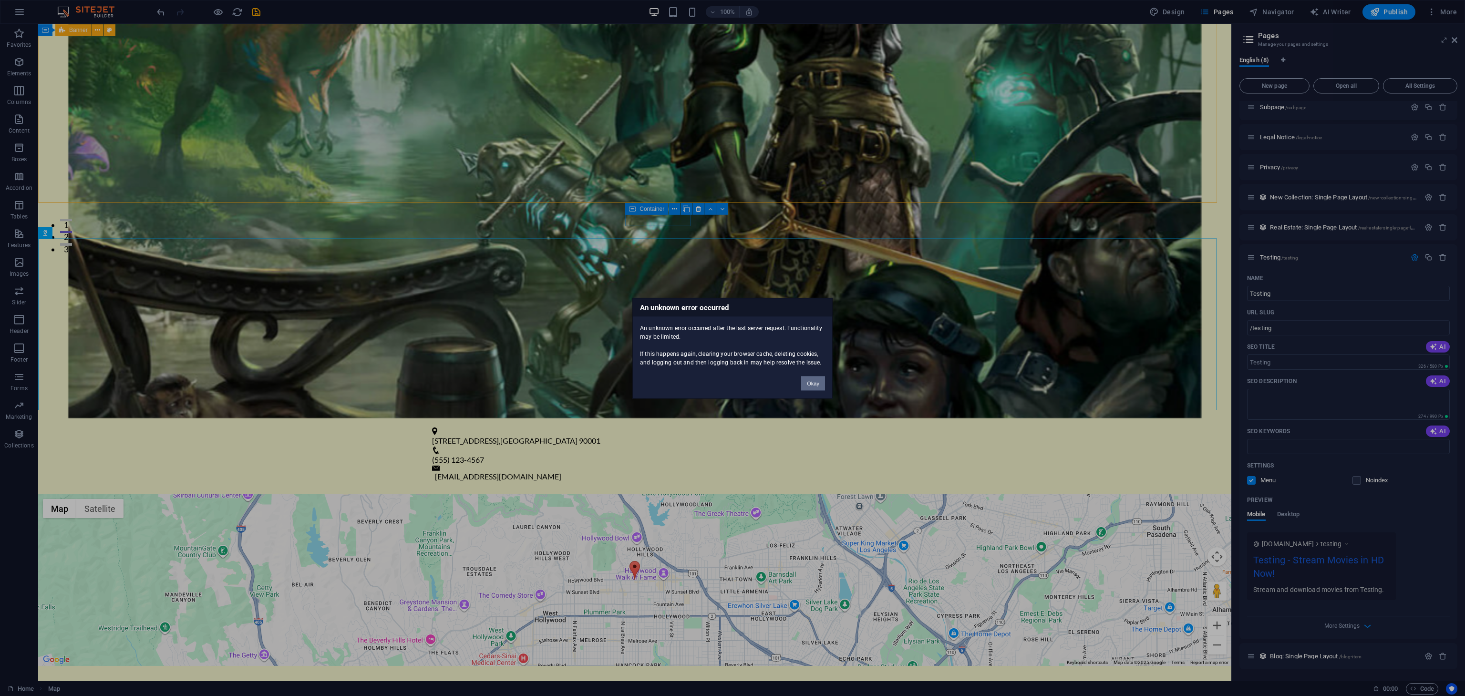
click at [807, 380] on button "Okay" at bounding box center [813, 383] width 24 height 14
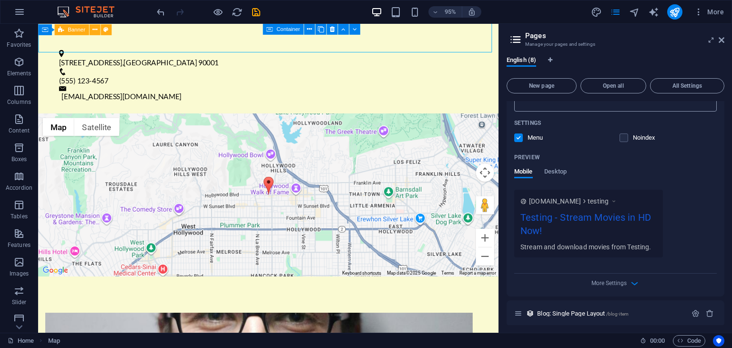
scroll to position [385, 0]
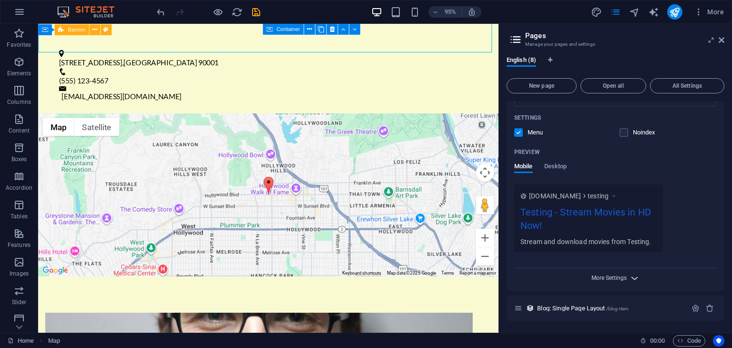
click at [594, 280] on span "More Settings" at bounding box center [609, 278] width 35 height 7
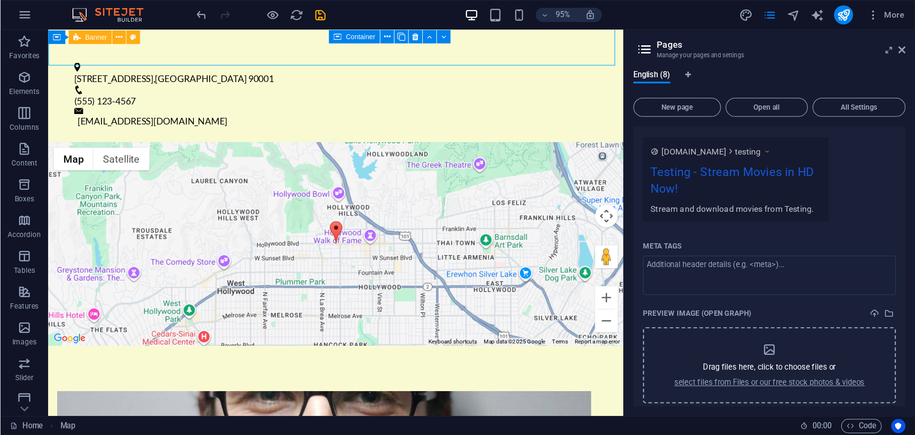
scroll to position [521, 0]
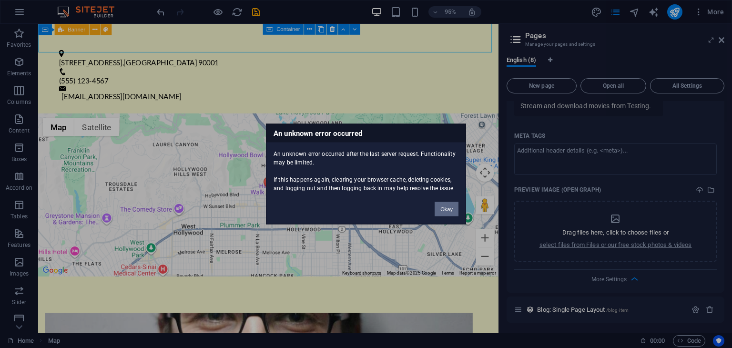
click at [443, 207] on button "Okay" at bounding box center [447, 209] width 24 height 14
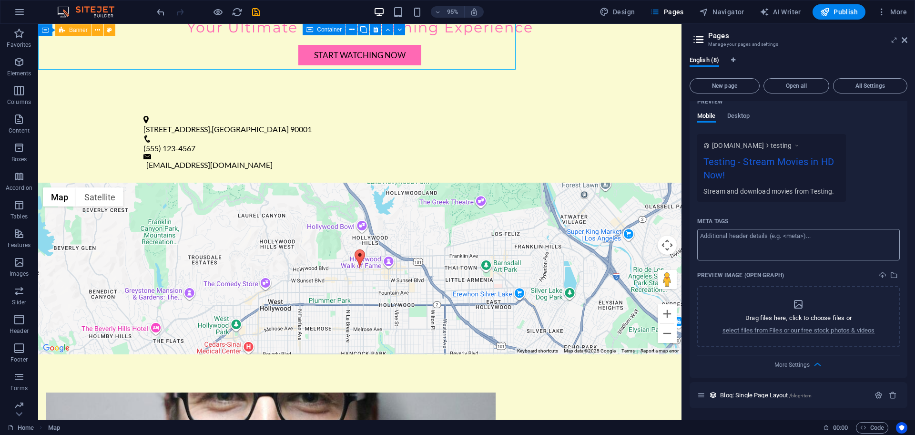
scroll to position [494, 0]
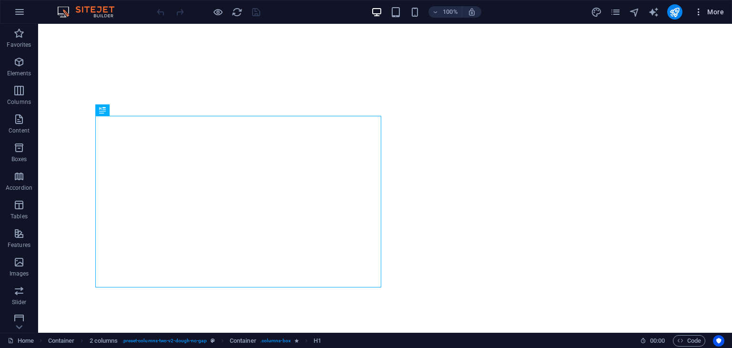
click at [710, 10] on span "More" at bounding box center [709, 12] width 30 height 10
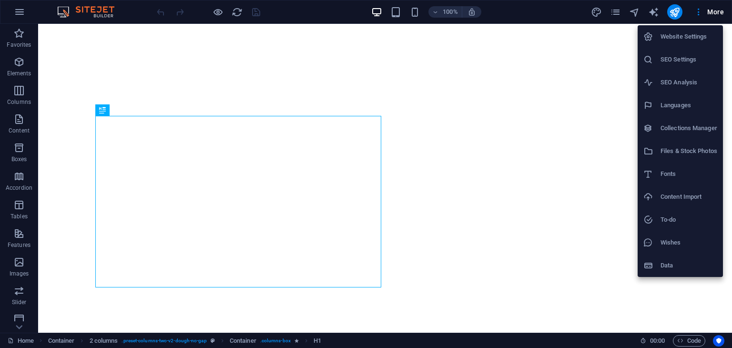
click at [690, 65] on li "SEO Settings" at bounding box center [680, 59] width 85 height 23
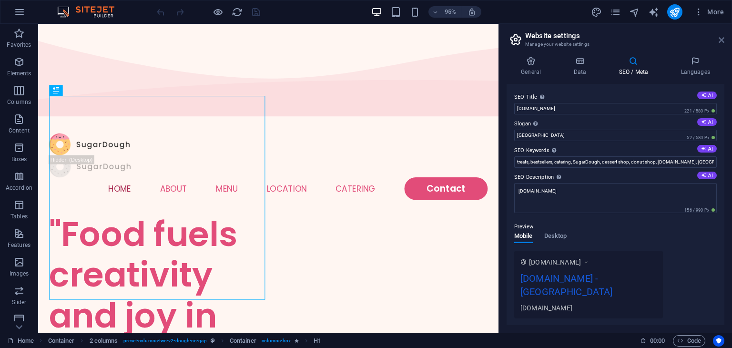
click at [723, 41] on icon at bounding box center [722, 40] width 6 height 8
